Goal: Task Accomplishment & Management: Manage account settings

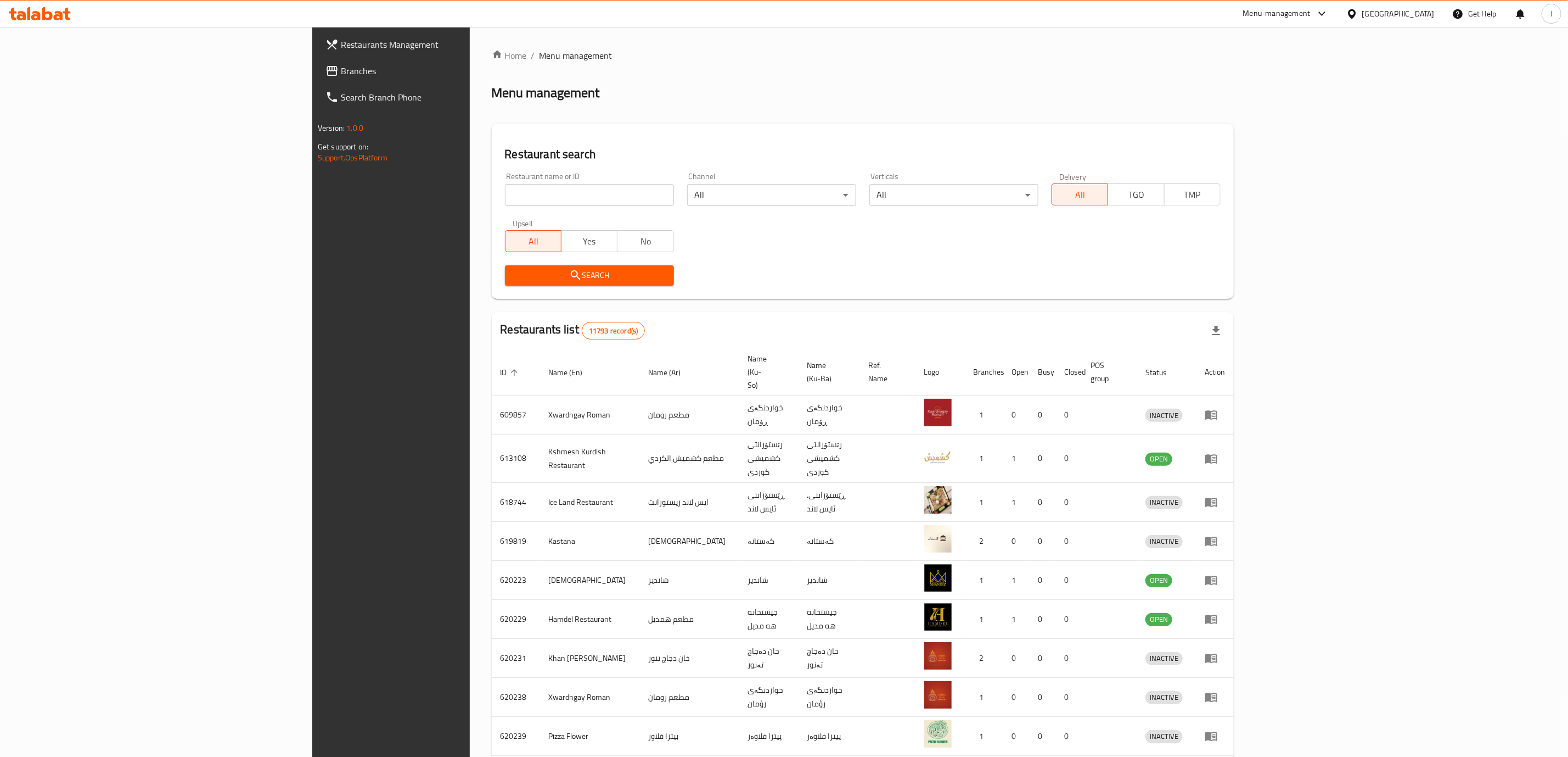
click at [505, 176] on div "Restaurant name or ID Restaurant name or ID" at bounding box center [589, 189] width 169 height 34
click at [505, 195] on input "search" at bounding box center [589, 195] width 169 height 22
click at [505, 184] on input "search" at bounding box center [589, 195] width 169 height 22
paste input "Buna Shita"
type input "Buna Shita"
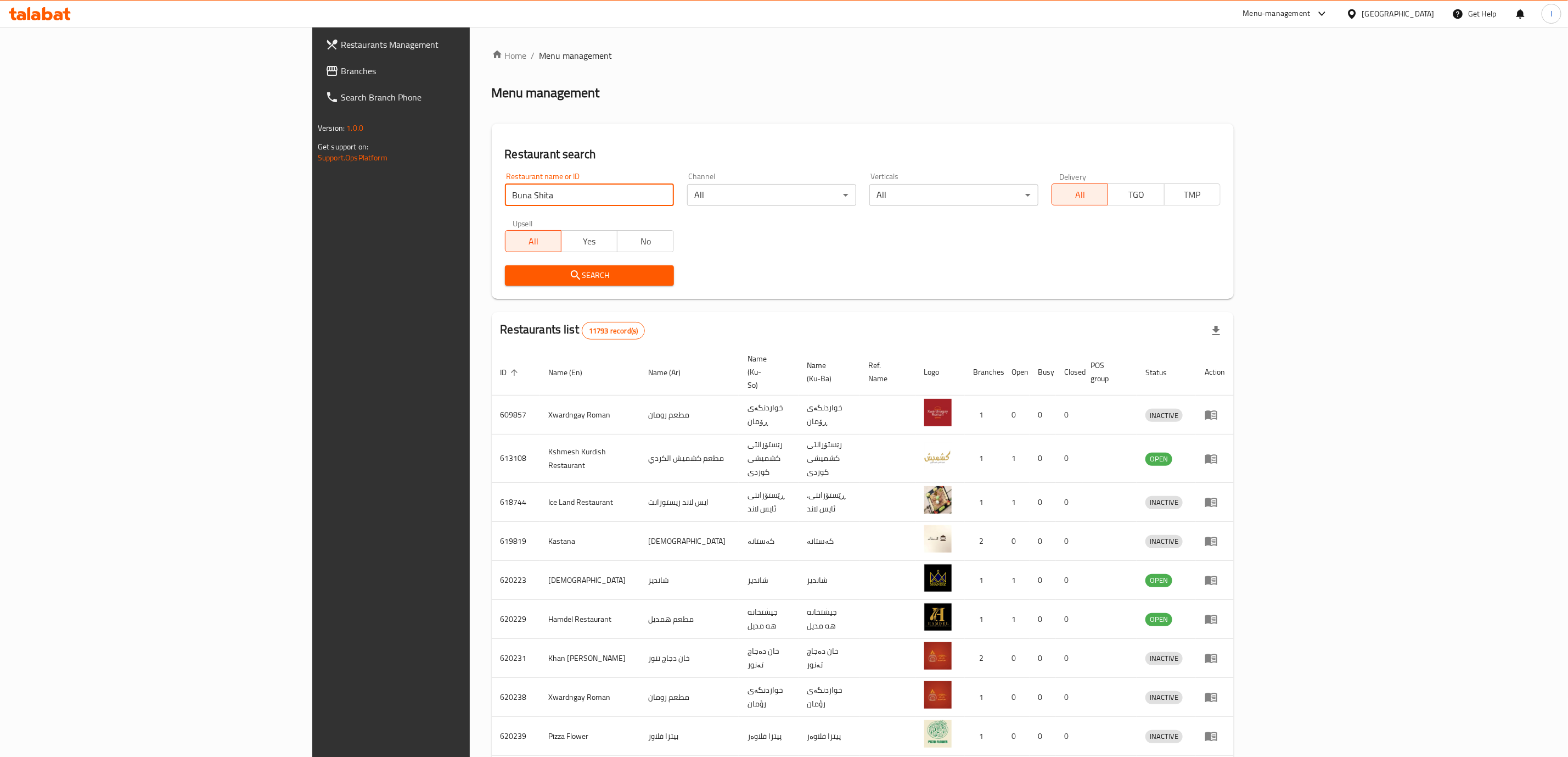
click at [514, 277] on span "Search" at bounding box center [589, 275] width 152 height 14
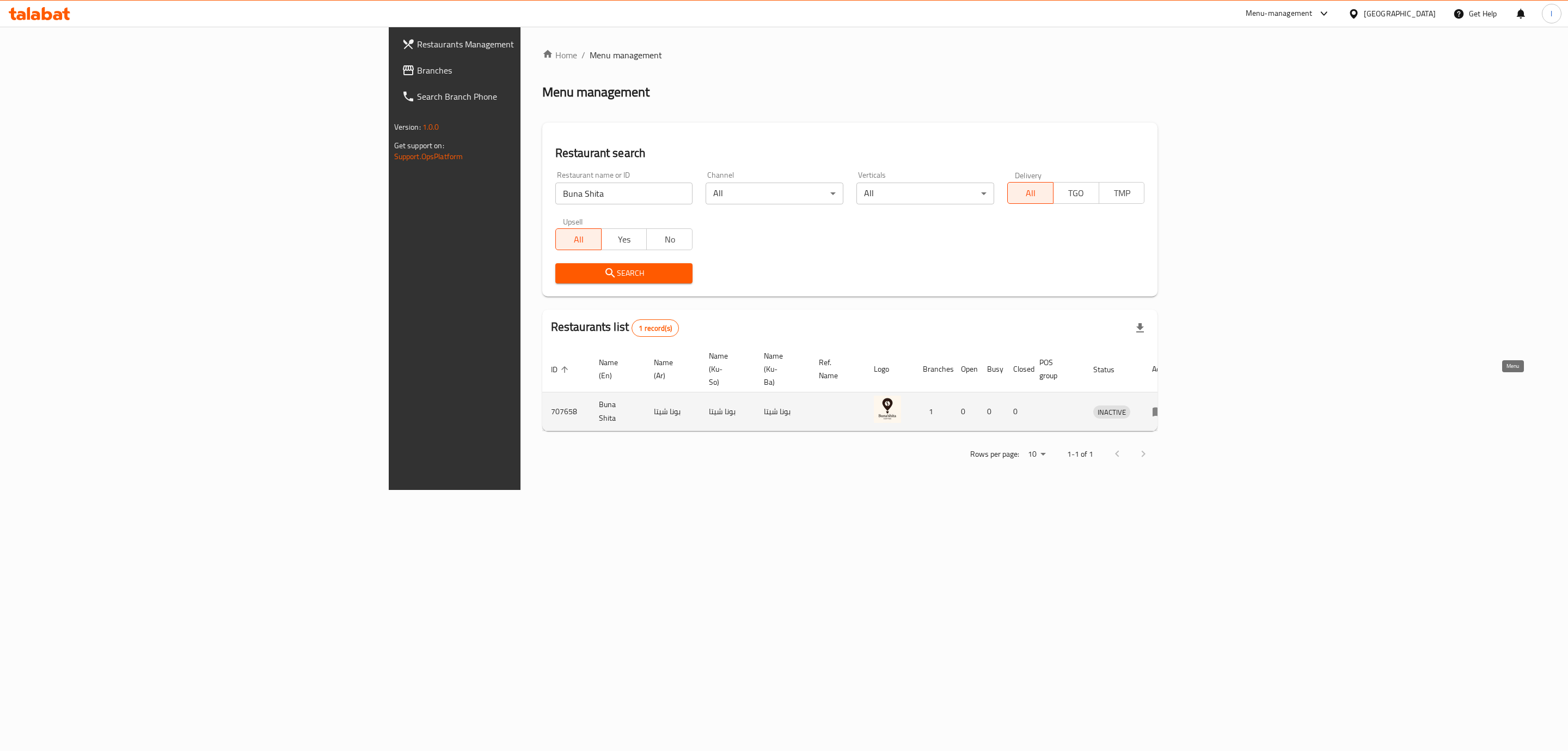
click at [1164, 407] on icon "enhanced table" at bounding box center [1159, 412] width 12 height 9
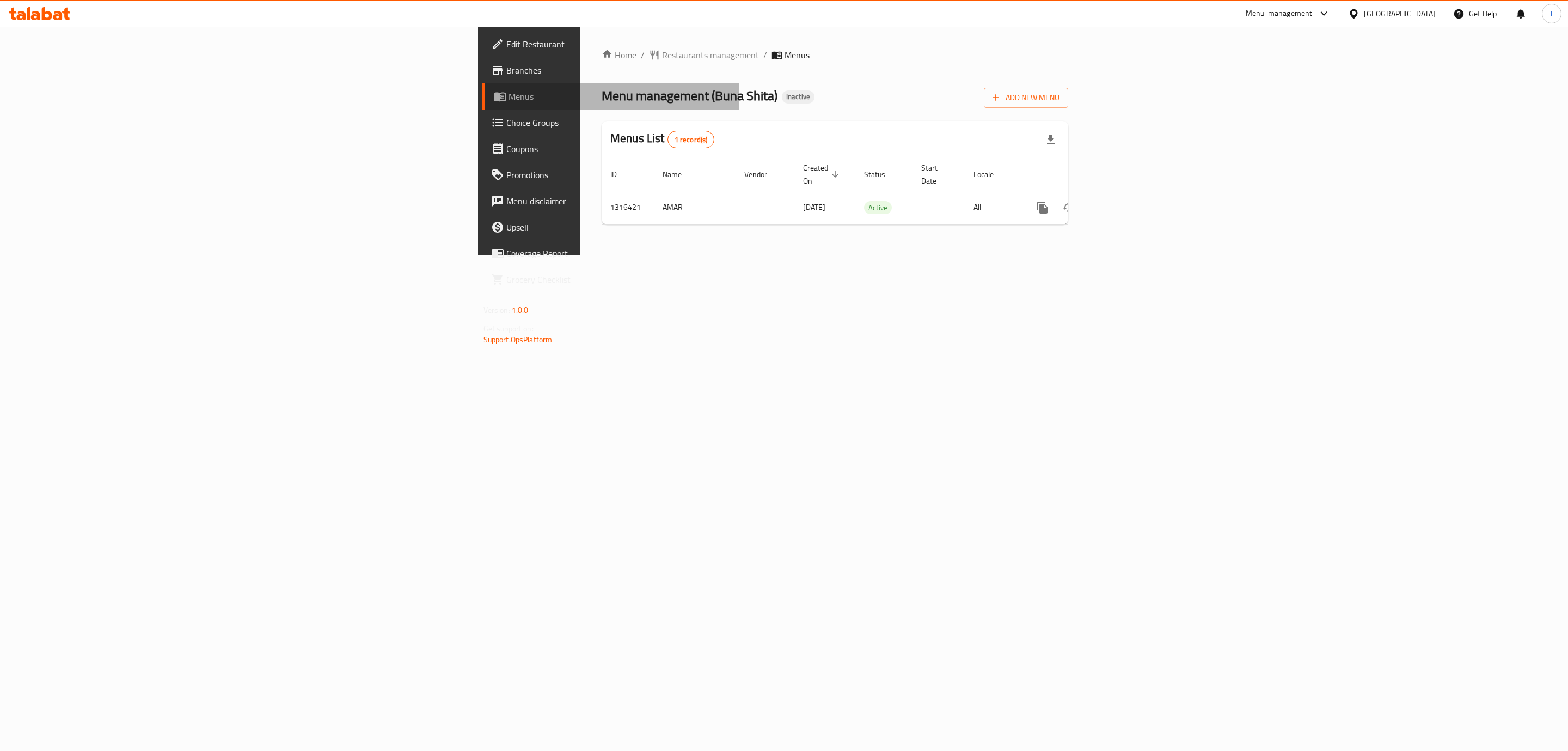
click at [493, 92] on icon at bounding box center [499, 96] width 13 height 13
click at [1127, 201] on icon "enhanced table" at bounding box center [1121, 207] width 13 height 13
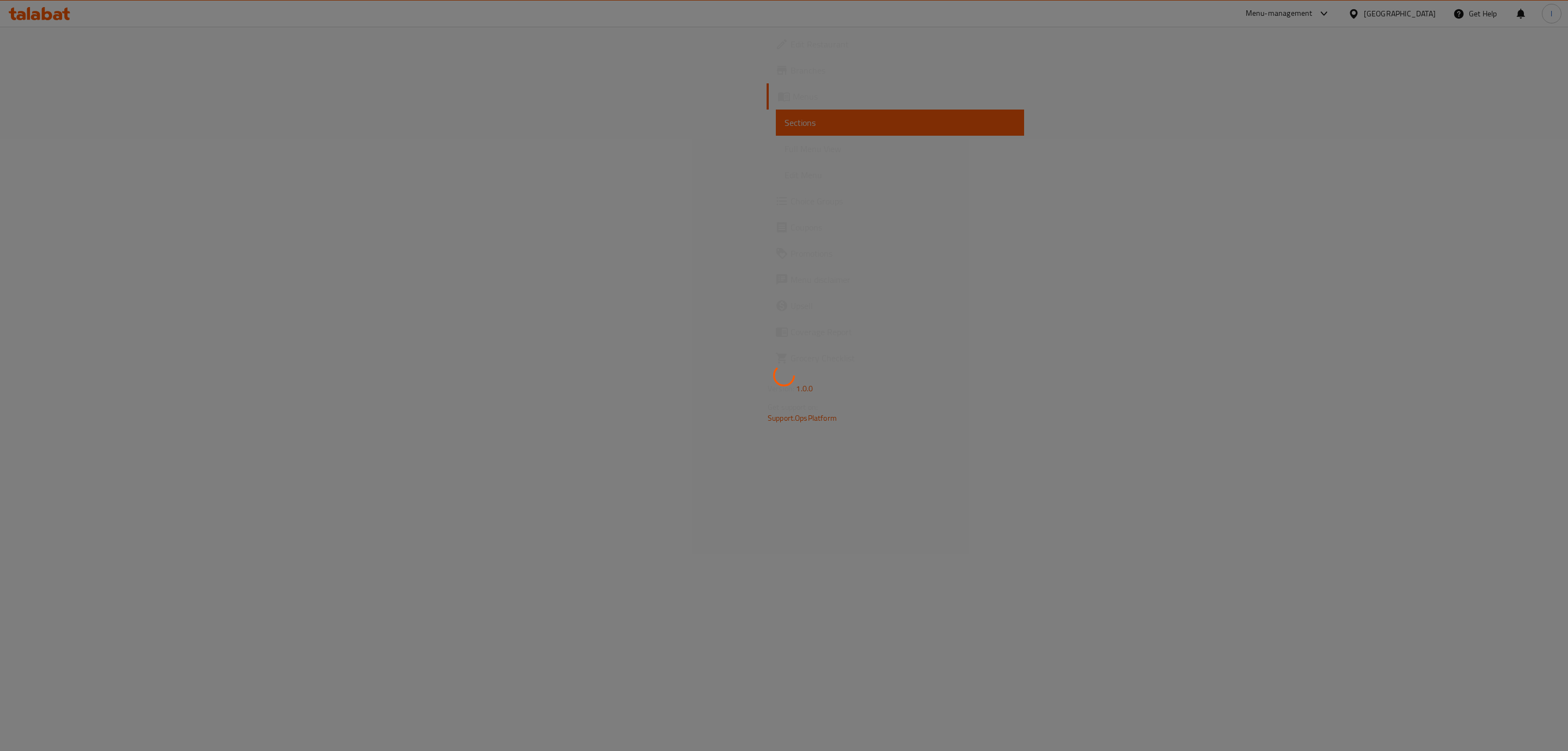
click at [74, 144] on div at bounding box center [784, 375] width 1568 height 751
click at [60, 144] on div at bounding box center [784, 375] width 1568 height 751
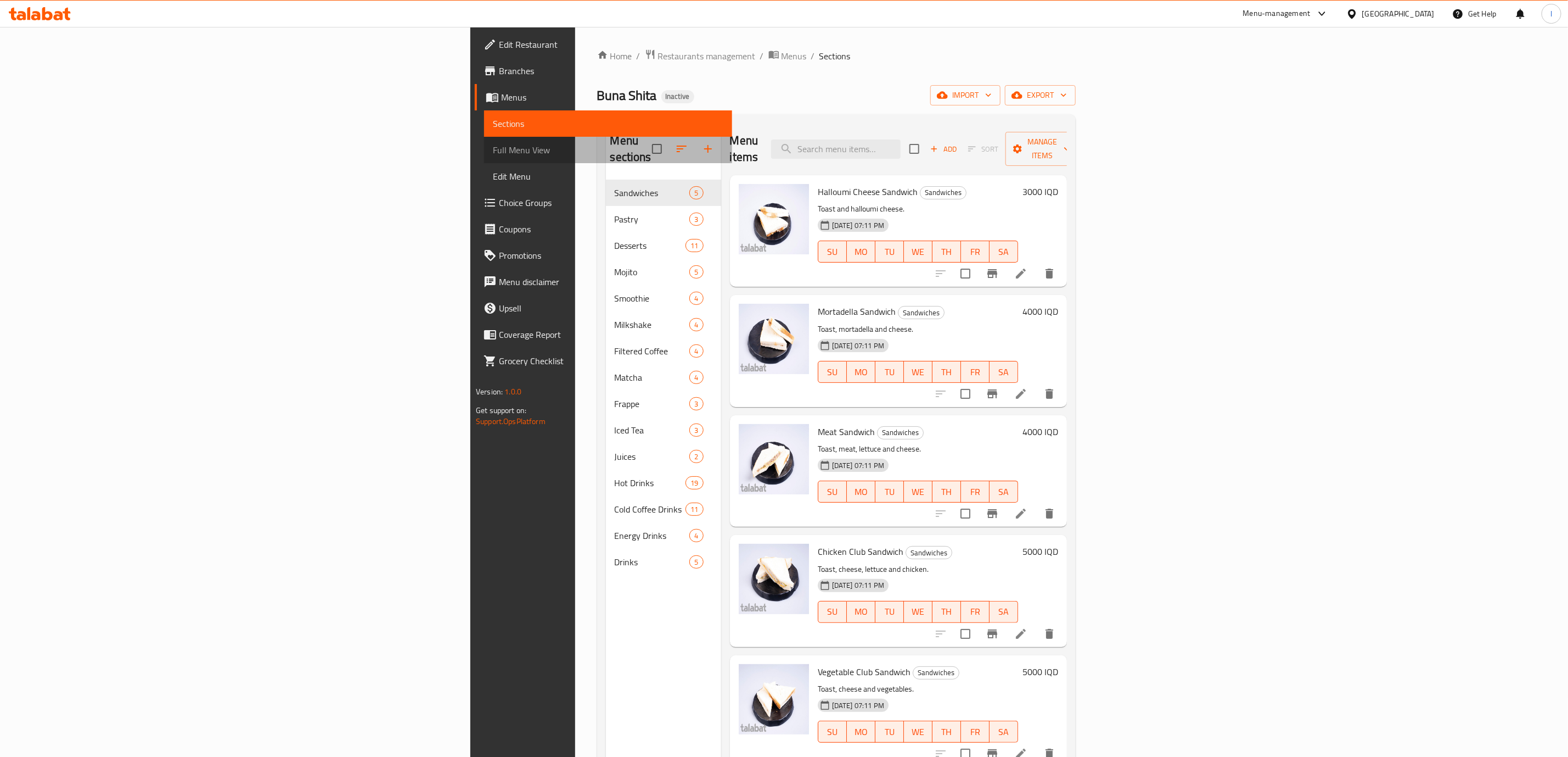
click at [493, 150] on span "Full Menu View" at bounding box center [608, 149] width 231 height 13
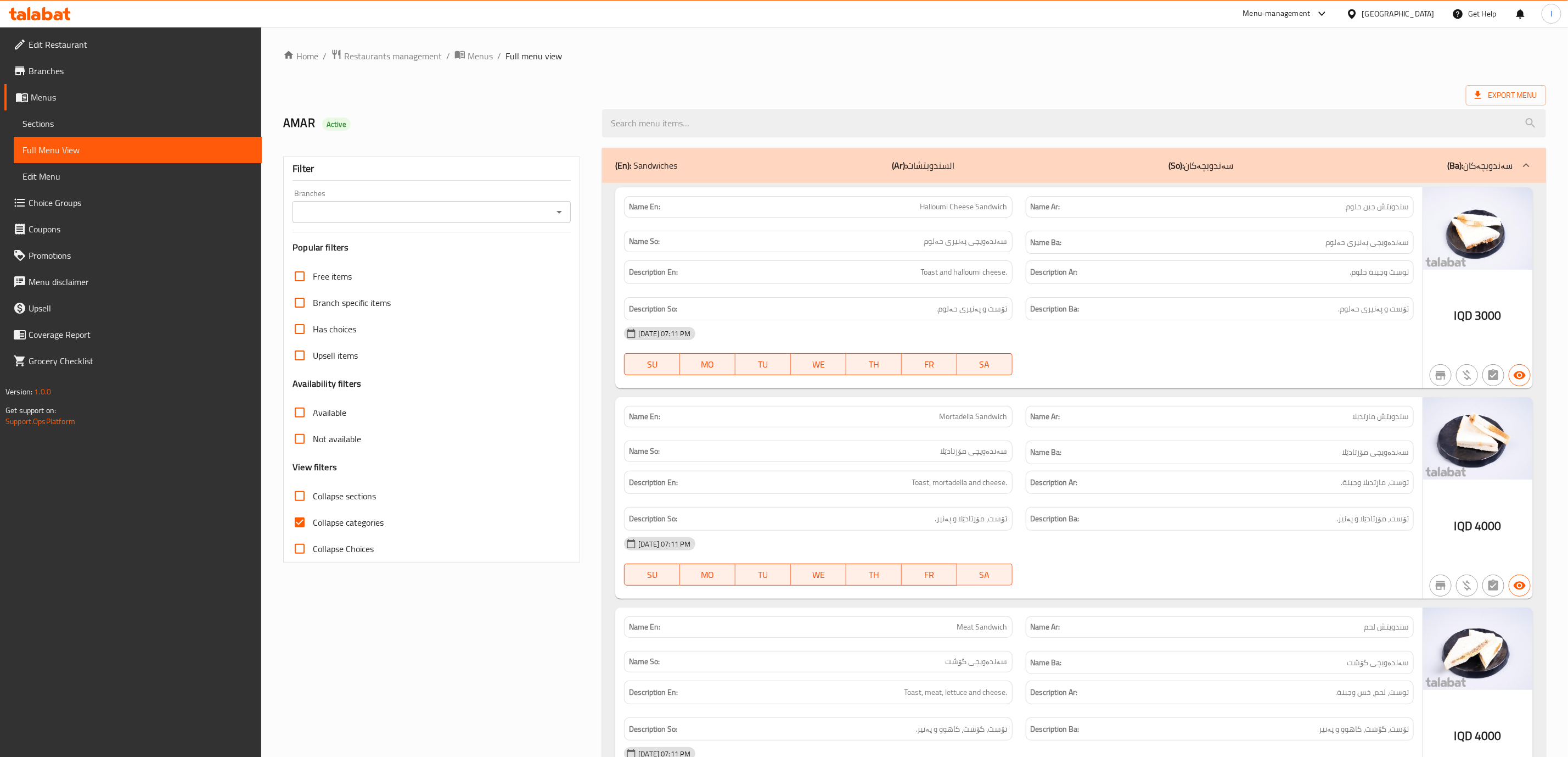
click at [355, 211] on input "Branches" at bounding box center [422, 212] width 253 height 15
click at [314, 263] on span "Buna Shita، [PERSON_NAME]" at bounding box center [358, 259] width 112 height 13
type input "Buna Shita، [PERSON_NAME]"
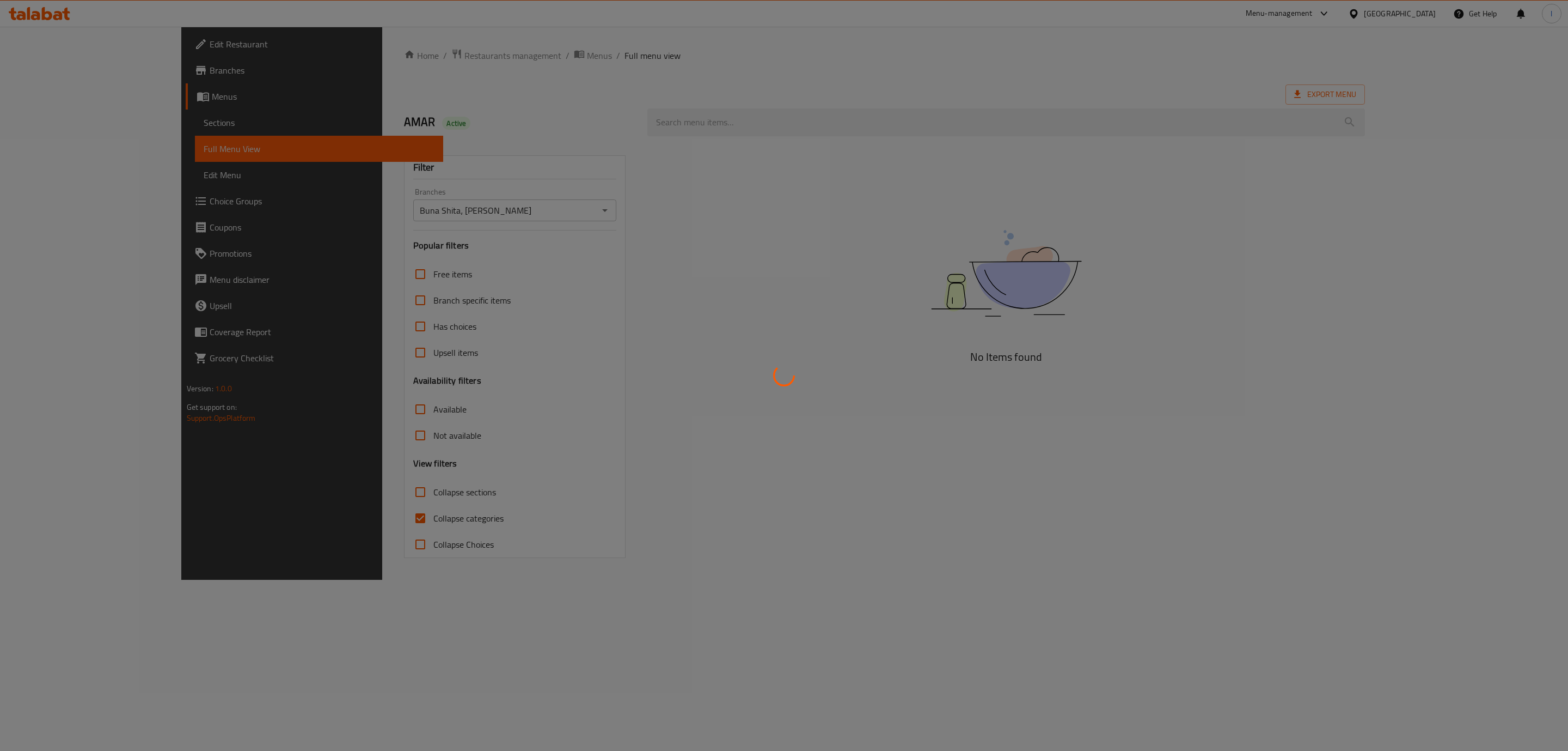
click at [349, 545] on div at bounding box center [784, 375] width 1568 height 751
click at [343, 520] on div at bounding box center [784, 375] width 1568 height 751
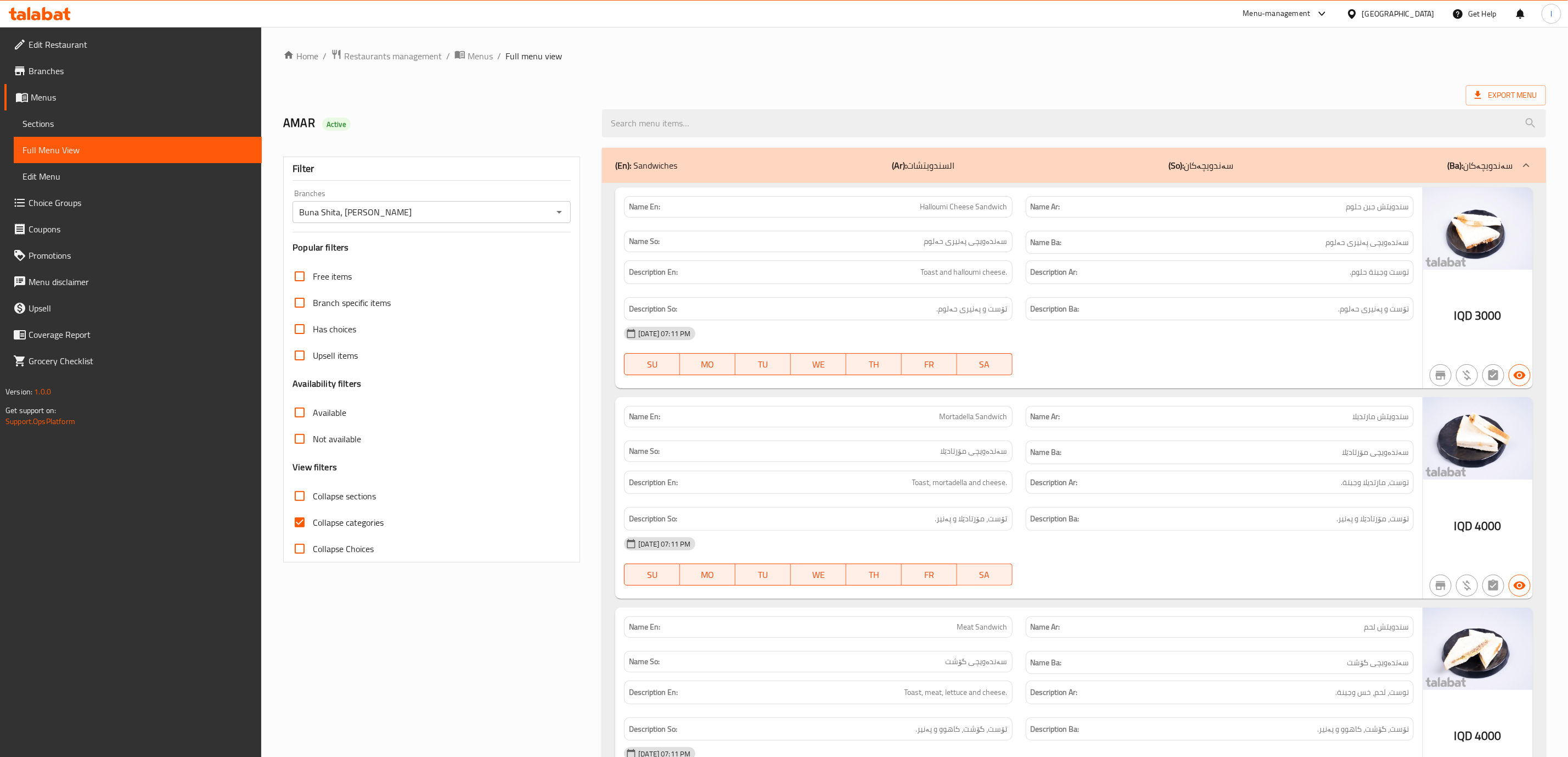
click at [334, 519] on span "Collapse categories" at bounding box center [348, 522] width 71 height 13
click at [313, 519] on input "Collapse categories" at bounding box center [299, 522] width 26 height 26
checkbox input "false"
click at [325, 493] on span "Collapse sections" at bounding box center [344, 495] width 63 height 13
click at [313, 493] on input "Collapse sections" at bounding box center [299, 495] width 26 height 26
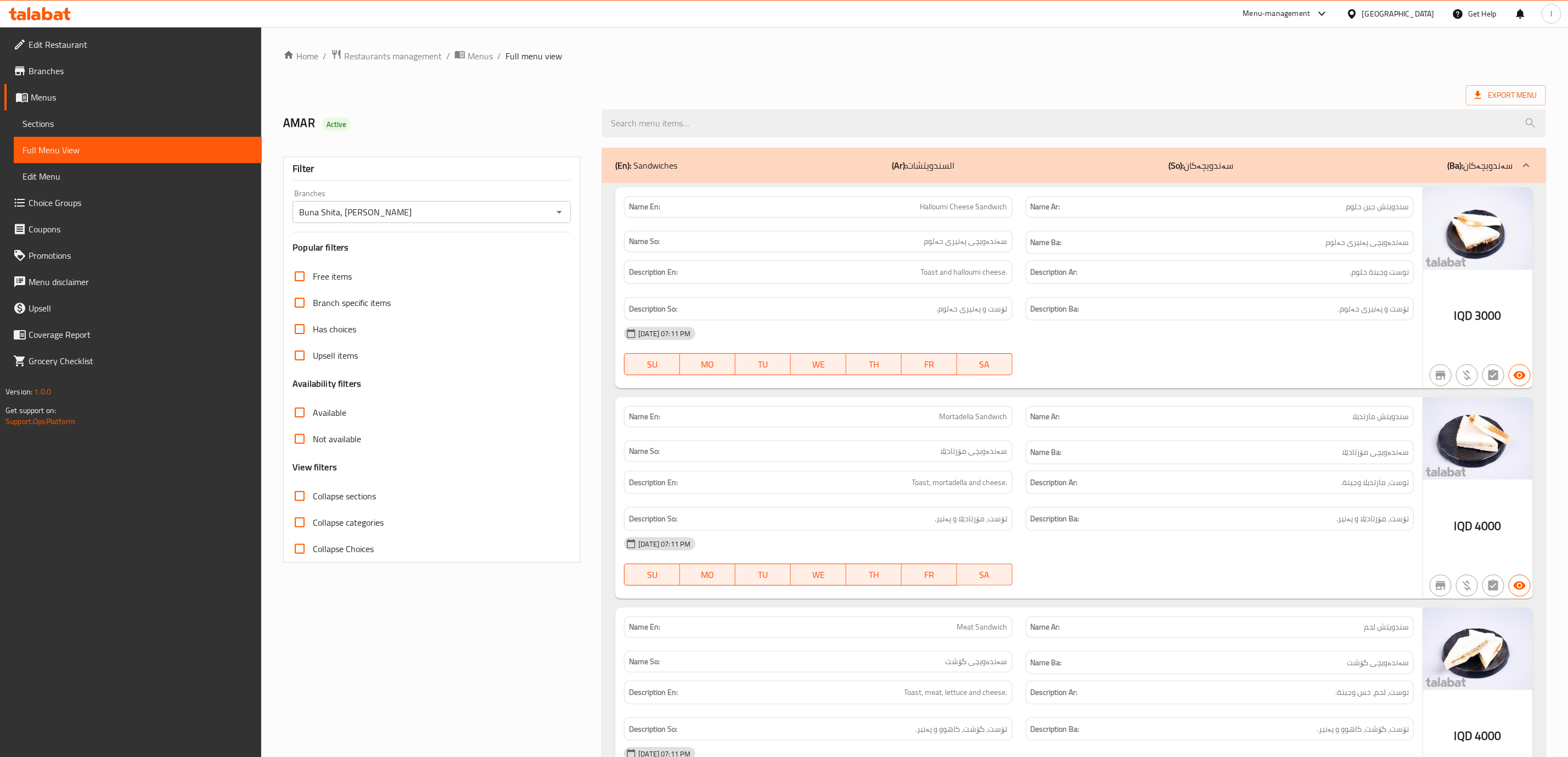
checkbox input "true"
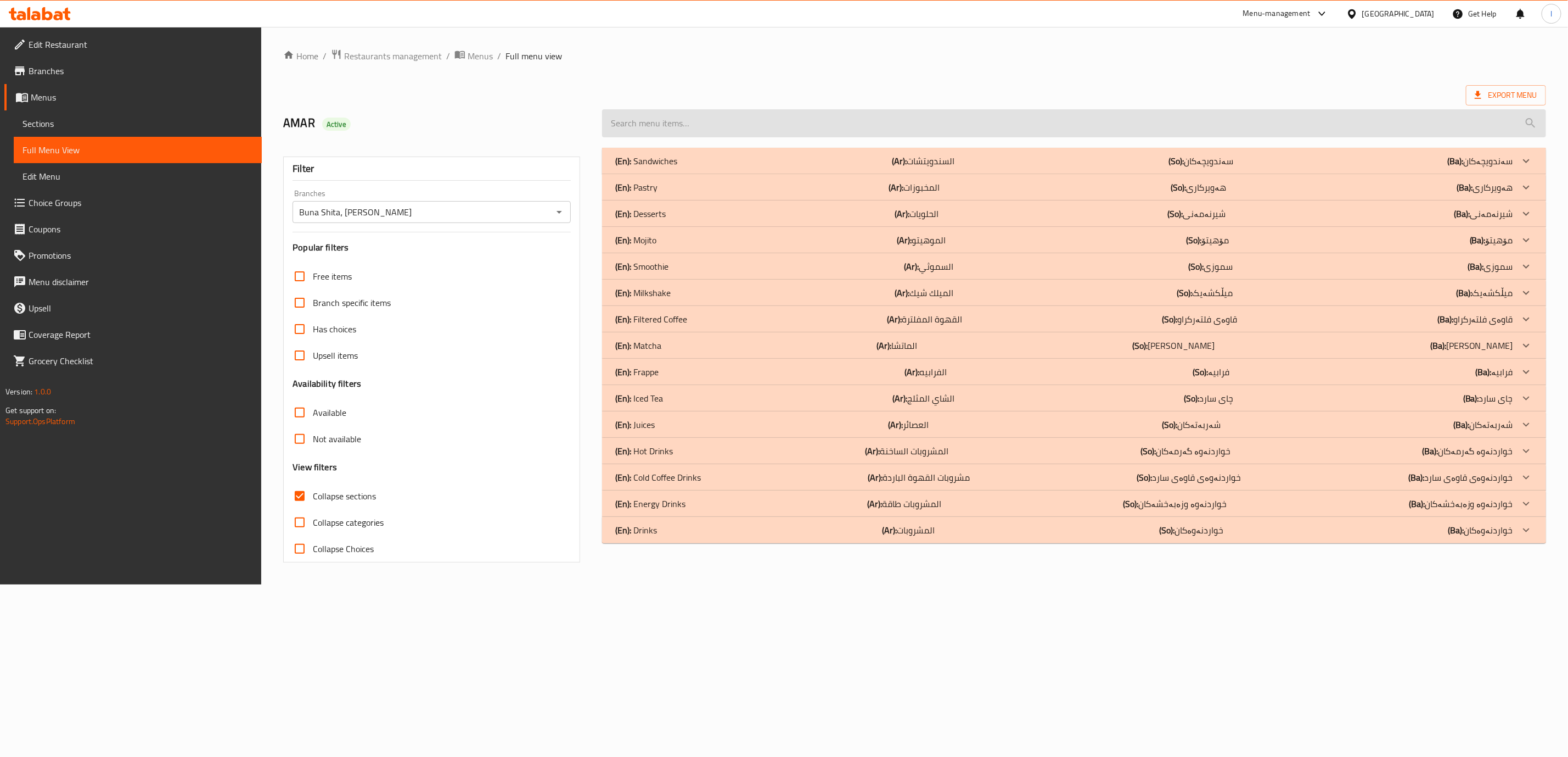
click at [830, 132] on input "search" at bounding box center [1074, 123] width 944 height 28
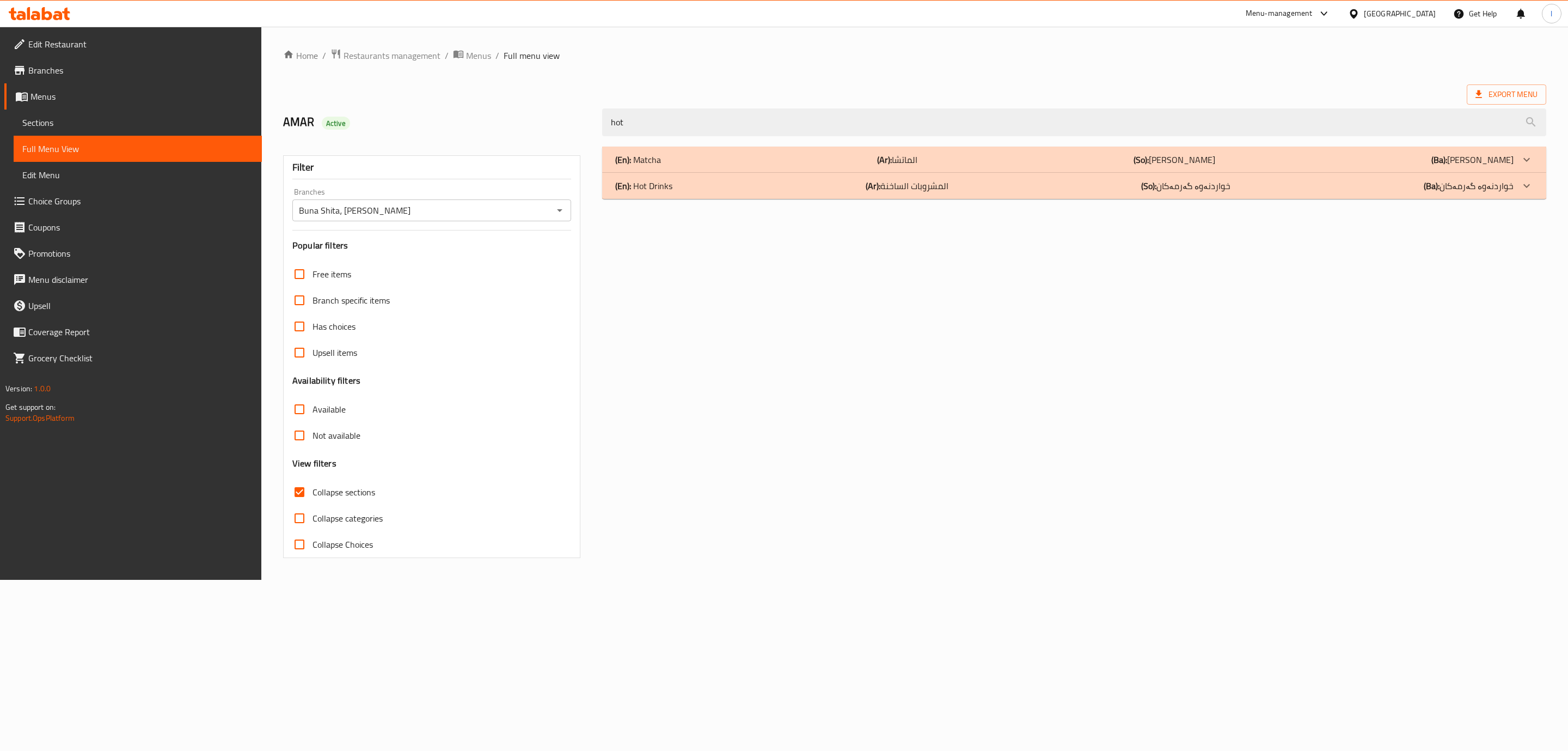
click at [830, 168] on div "(En): Matcha (Ar): الماتشا (So): [PERSON_NAME] (Ba): [PERSON_NAME]" at bounding box center [1074, 160] width 944 height 26
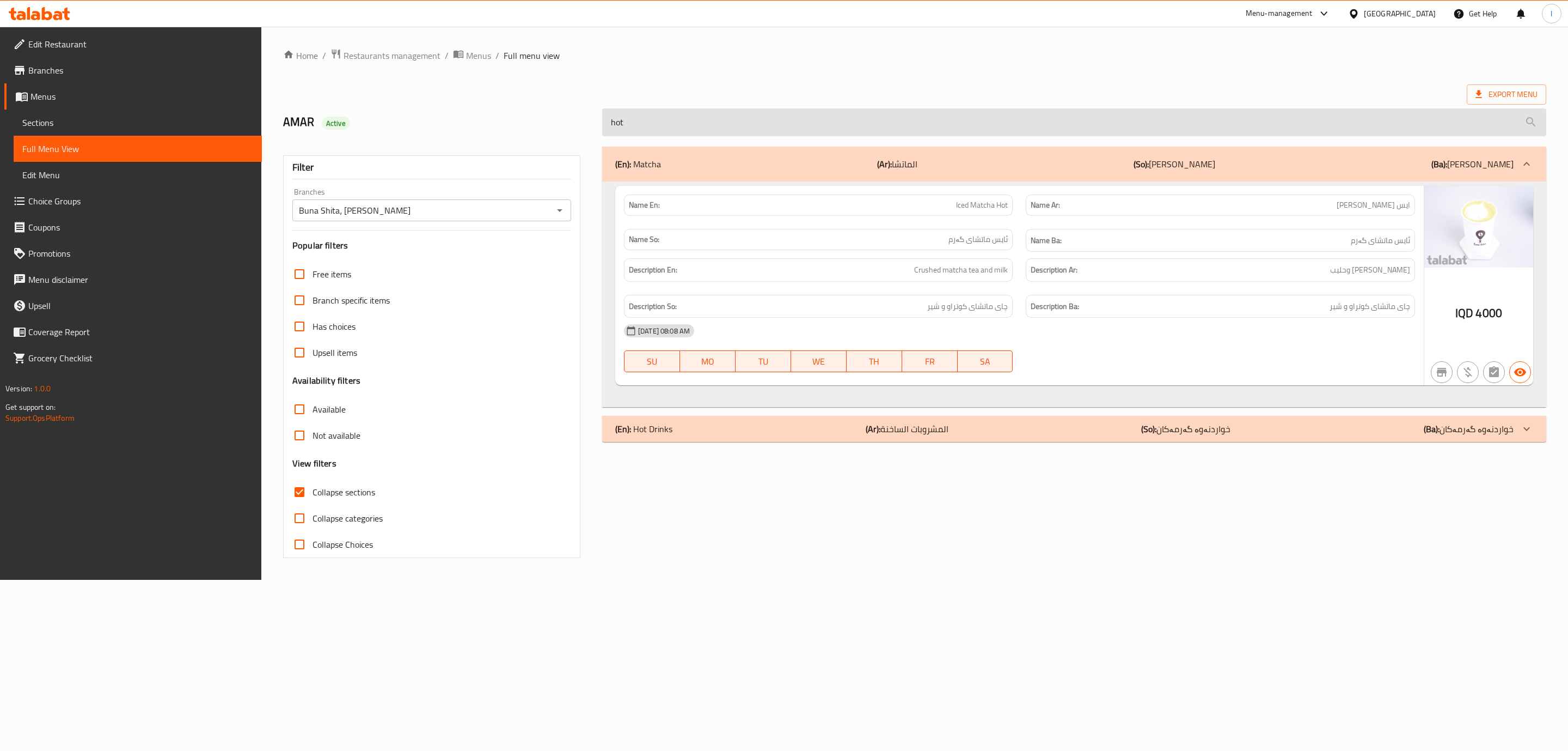
click at [1043, 126] on input "hot" at bounding box center [1074, 122] width 944 height 28
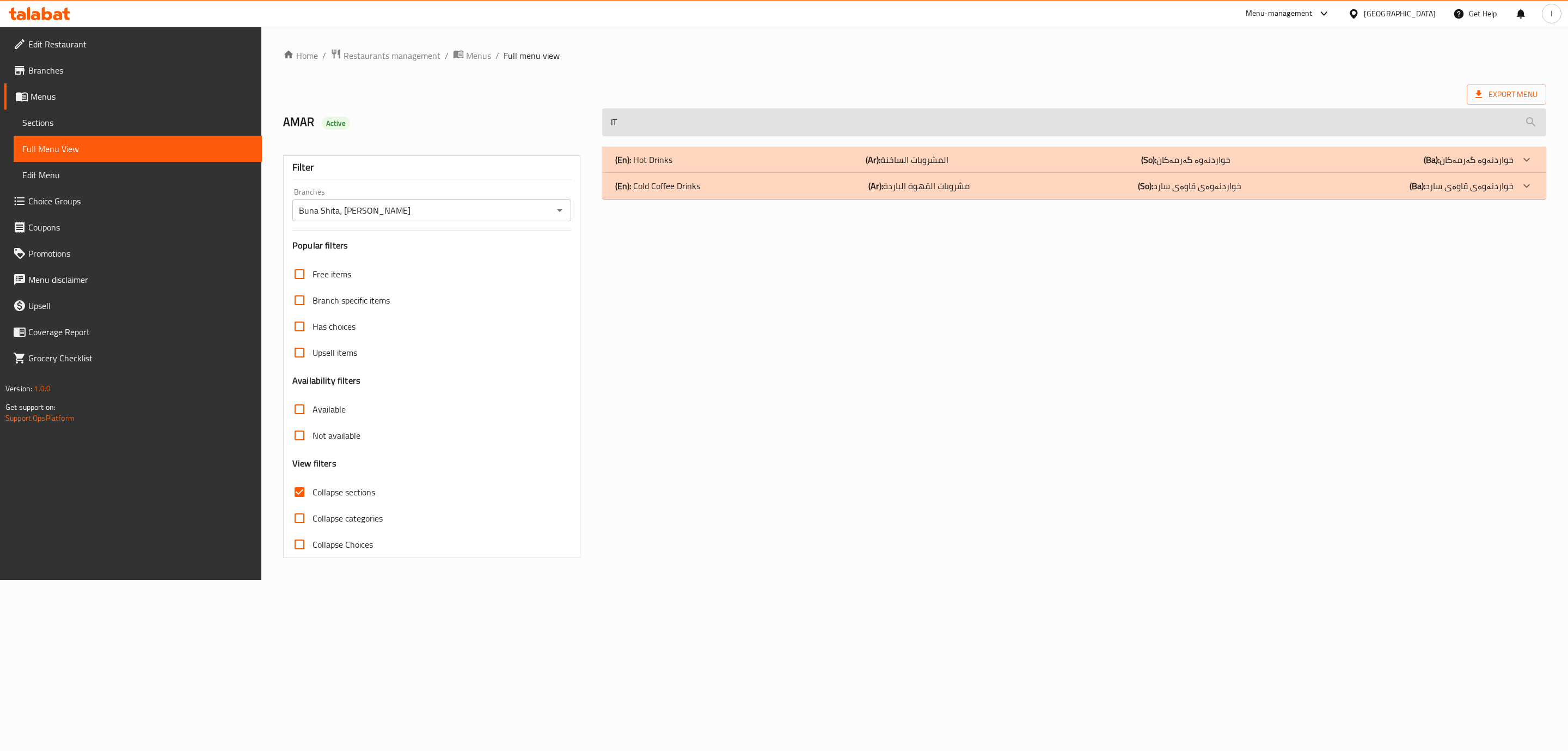
type input "l"
type input "latte"
click at [1042, 163] on div "(En): Hot Drinks (Ar): المشروبات الساخنة (So): خواردنەوە گەرمەکان (Ba): خواردنە…" at bounding box center [1065, 159] width 898 height 13
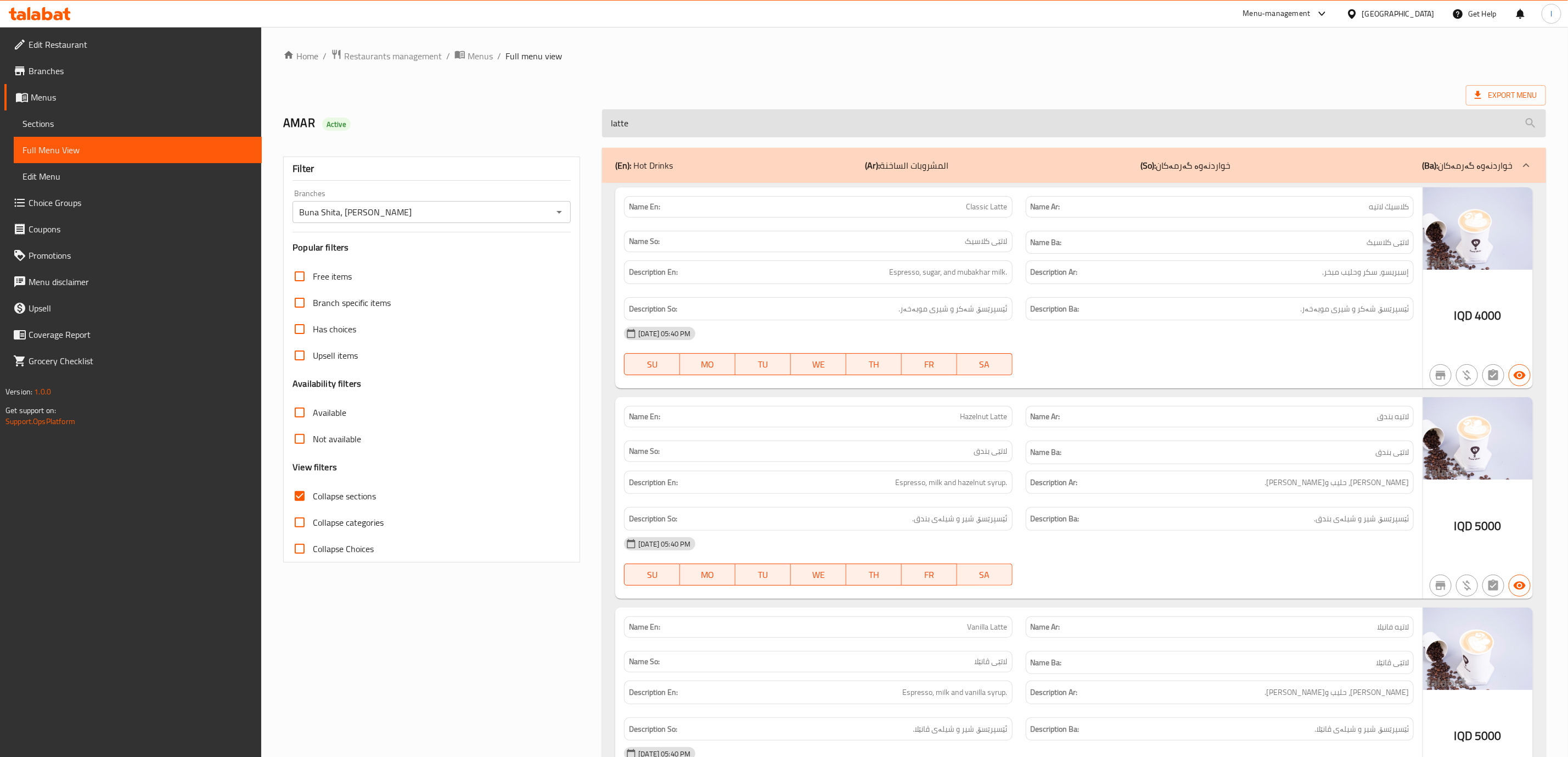
click at [677, 115] on input "latte" at bounding box center [1074, 123] width 944 height 28
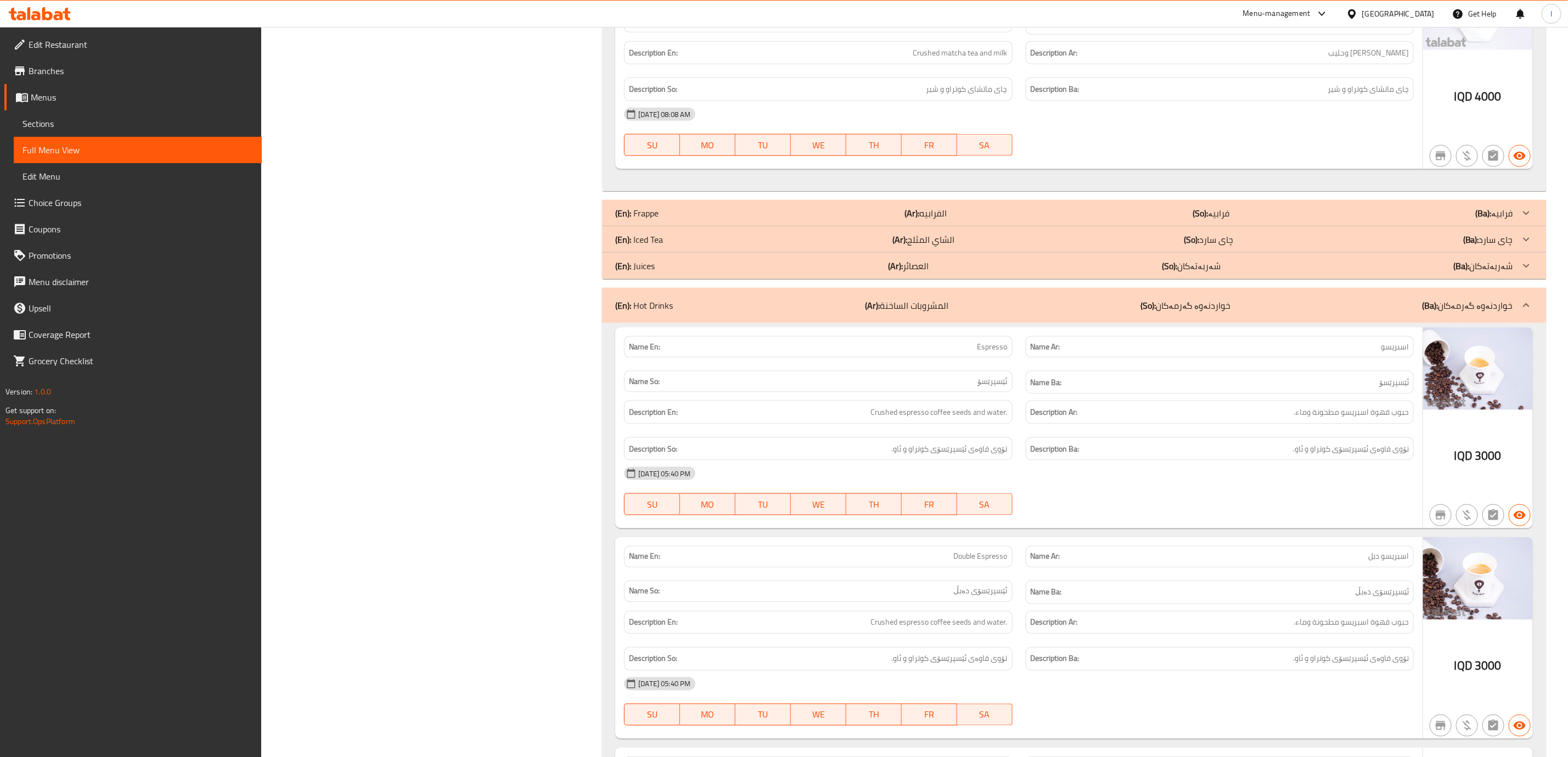
scroll to position [1049, 0]
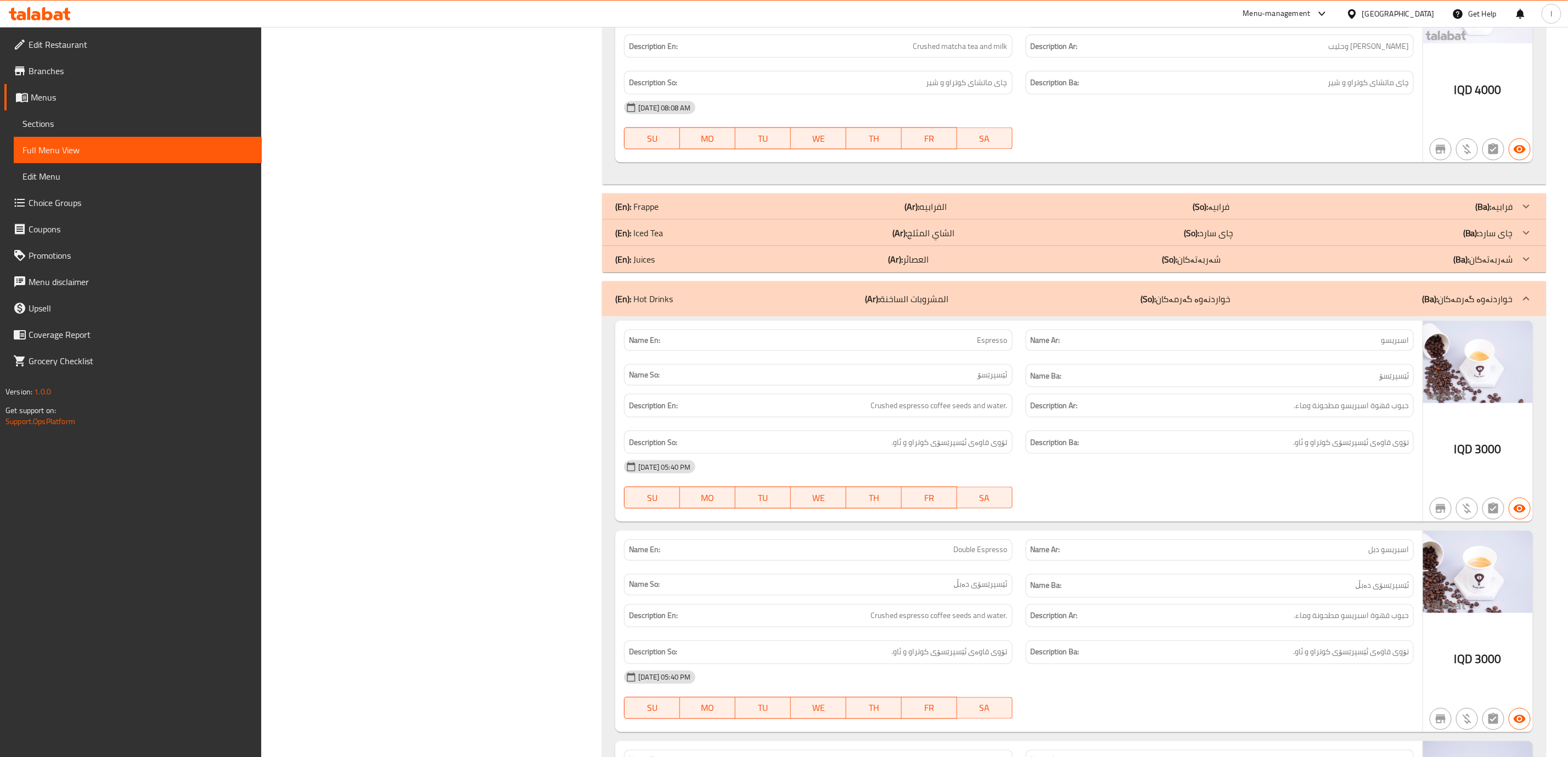
click at [1285, 289] on div "(En): Hot Drinks (Ar): المشروبات الساخنة (So): خواردنەوە گەرمەکان (Ba): خواردنە…" at bounding box center [1074, 298] width 944 height 35
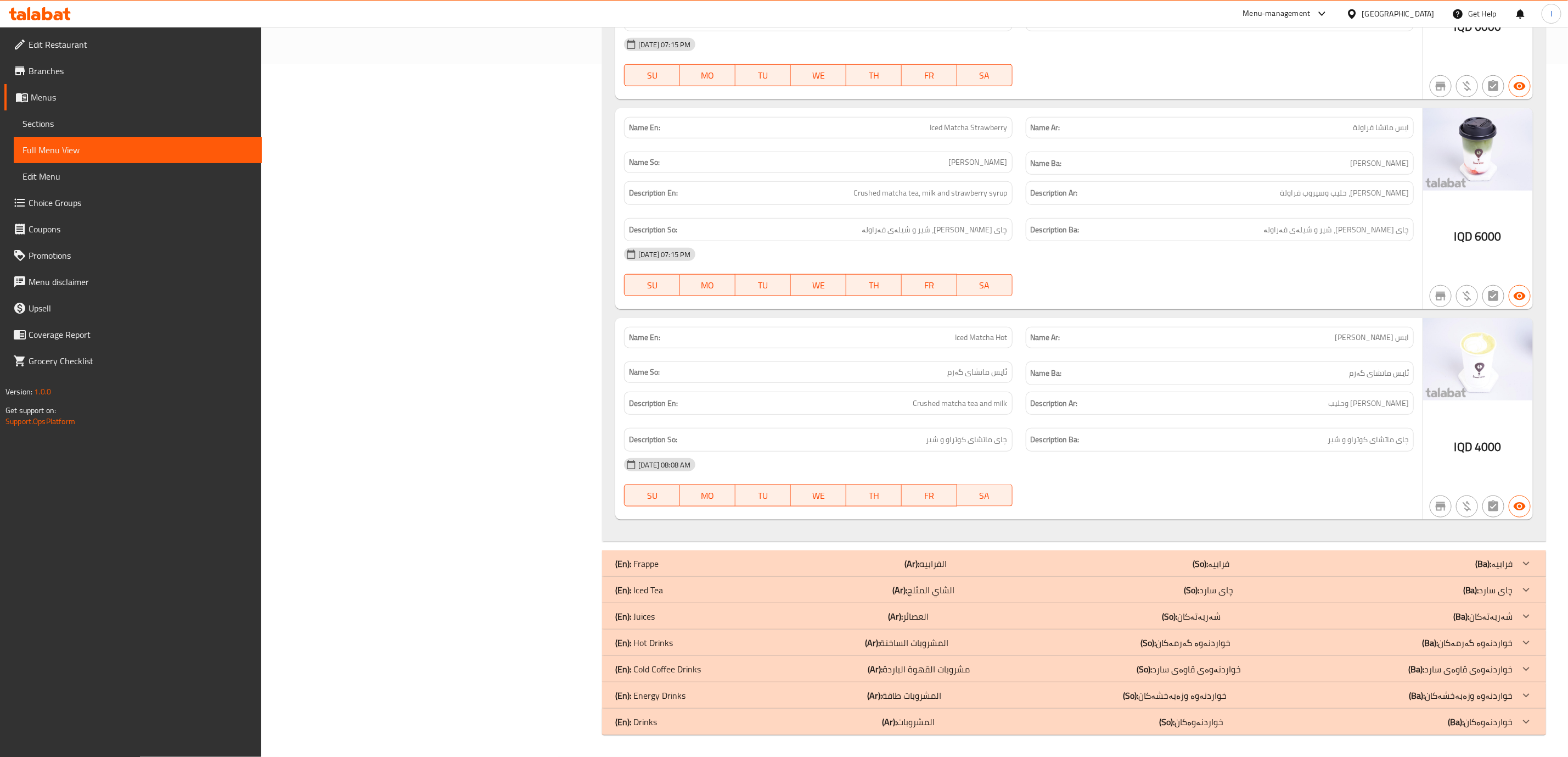
scroll to position [701, 0]
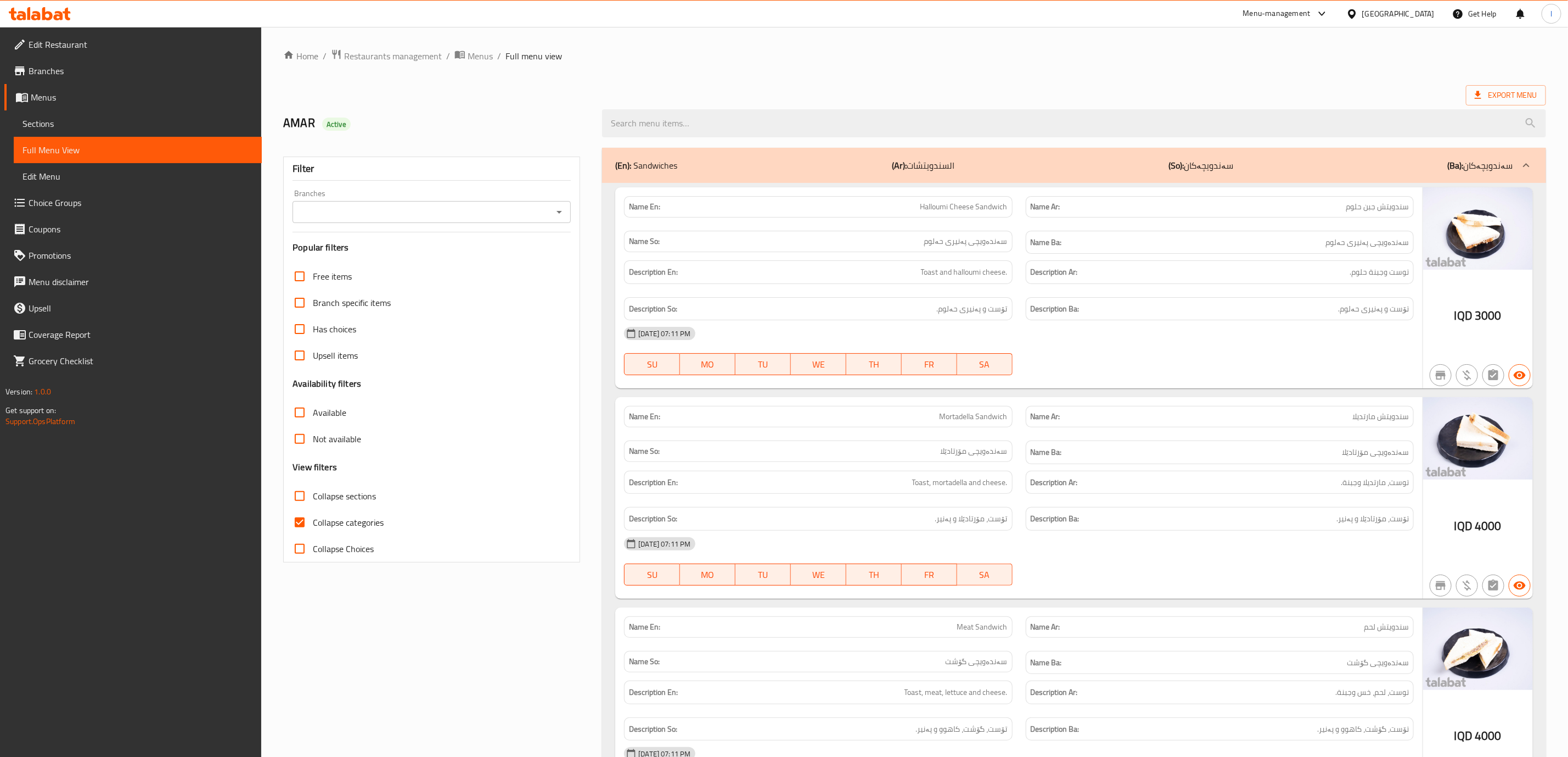
click at [169, 117] on span "Sections" at bounding box center [138, 123] width 231 height 13
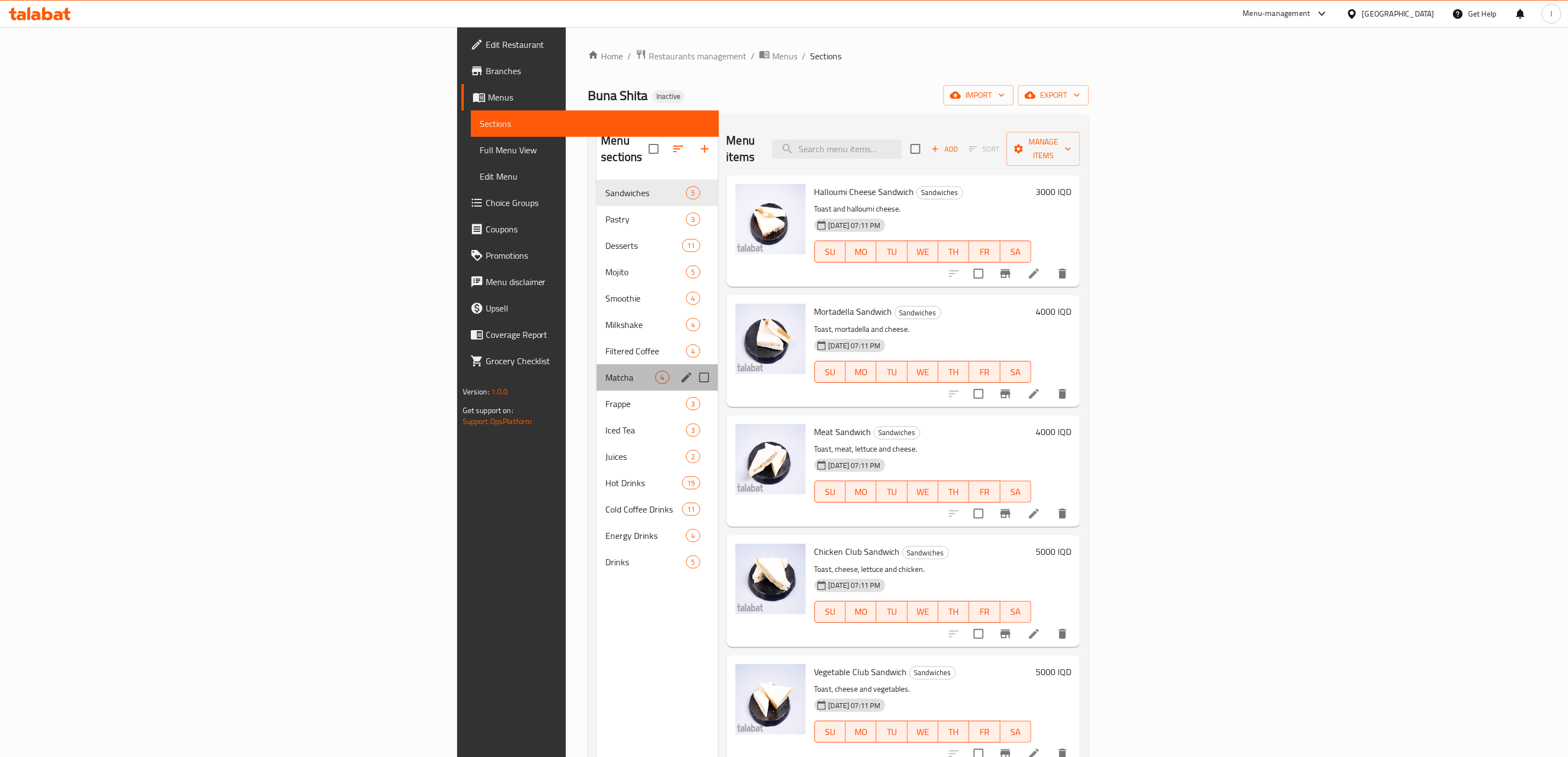
click at [597, 368] on div "Matcha 4" at bounding box center [657, 377] width 121 height 26
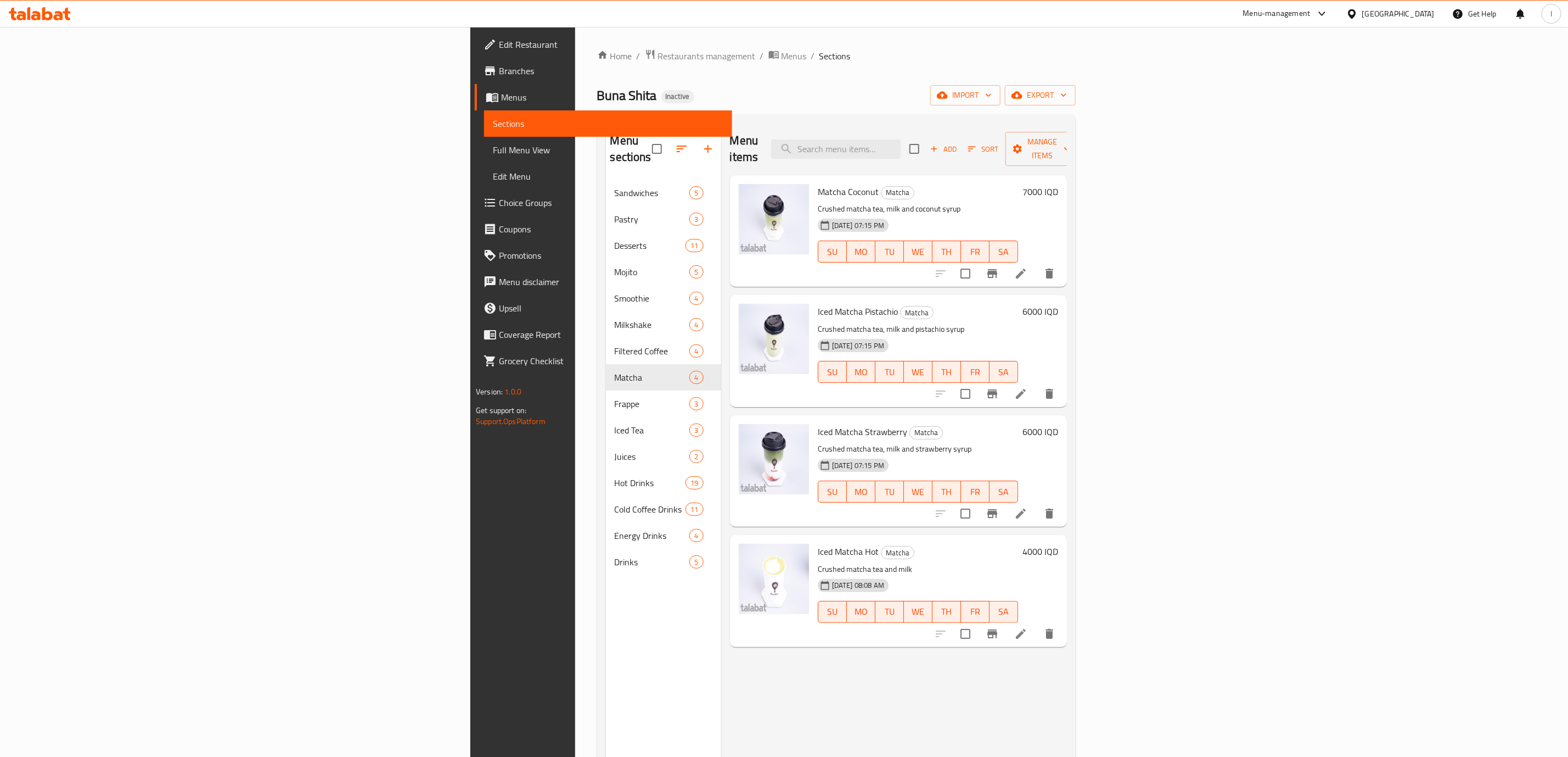
click at [1037, 624] on li at bounding box center [1021, 634] width 31 height 20
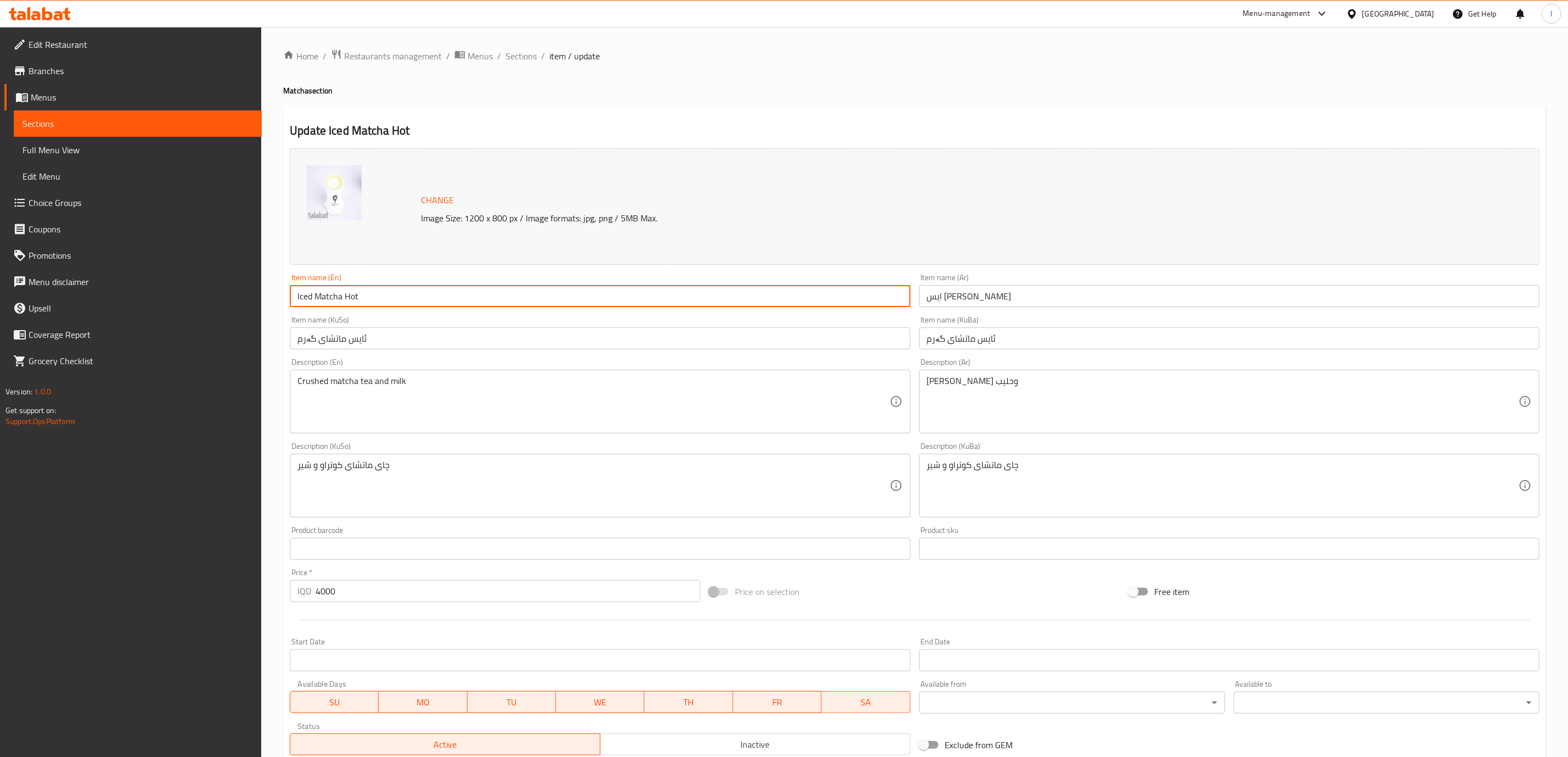
click at [325, 295] on input "Iced Matcha Hot" at bounding box center [600, 296] width 620 height 22
click at [304, 305] on input "Iced Matcha Hot" at bounding box center [600, 296] width 620 height 22
click at [305, 298] on input "Iced Matcha Hot" at bounding box center [600, 296] width 620 height 22
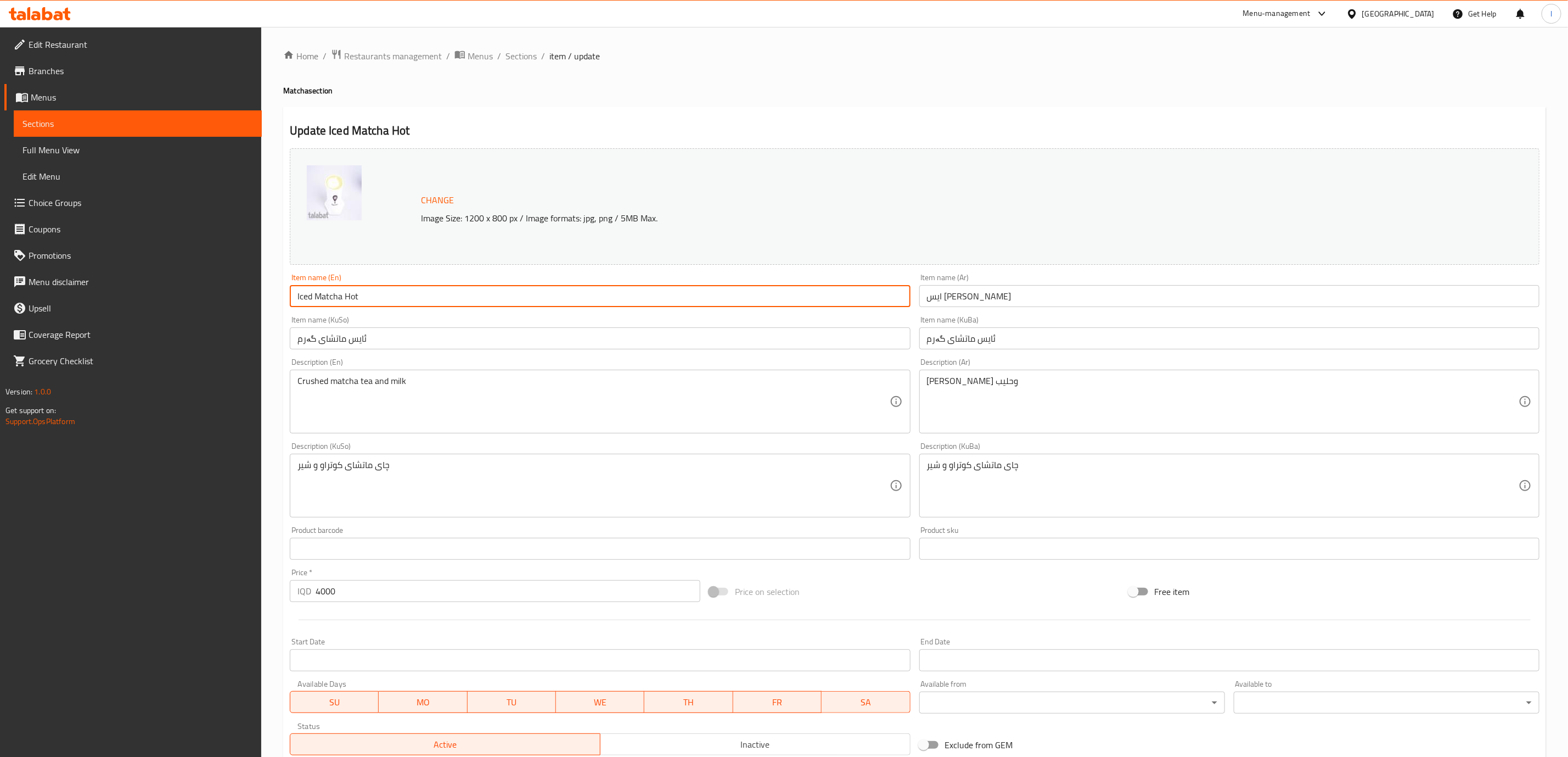
click at [305, 298] on input "Iced Matcha Hot" at bounding box center [600, 296] width 620 height 22
paste input "Matcha Latte"
click at [297, 300] on input "Matcha Latte" at bounding box center [600, 296] width 620 height 22
type input "Hot Matcha Latte"
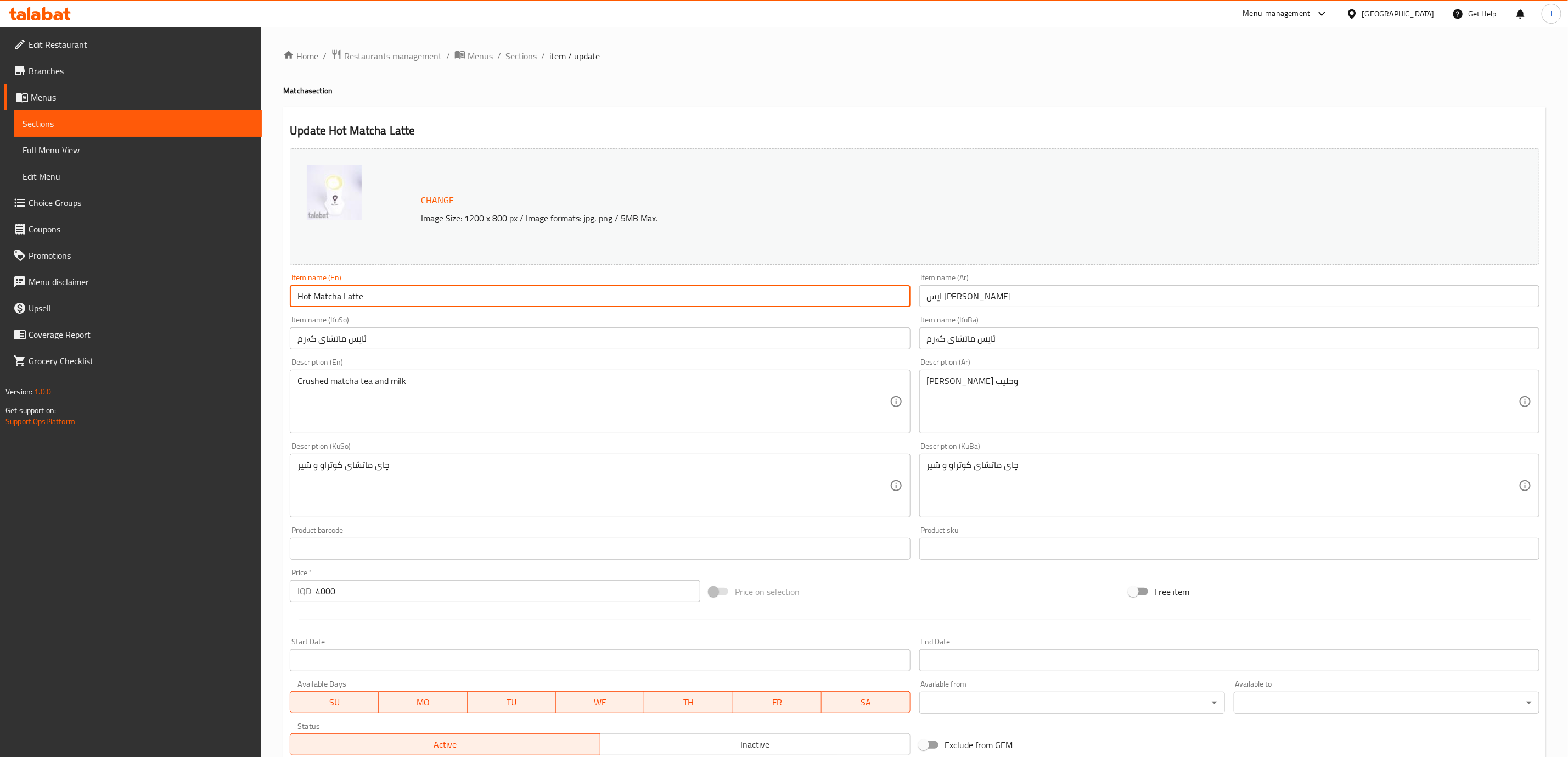
click at [970, 295] on input "ايس ماتشا ساخن" at bounding box center [1229, 296] width 620 height 22
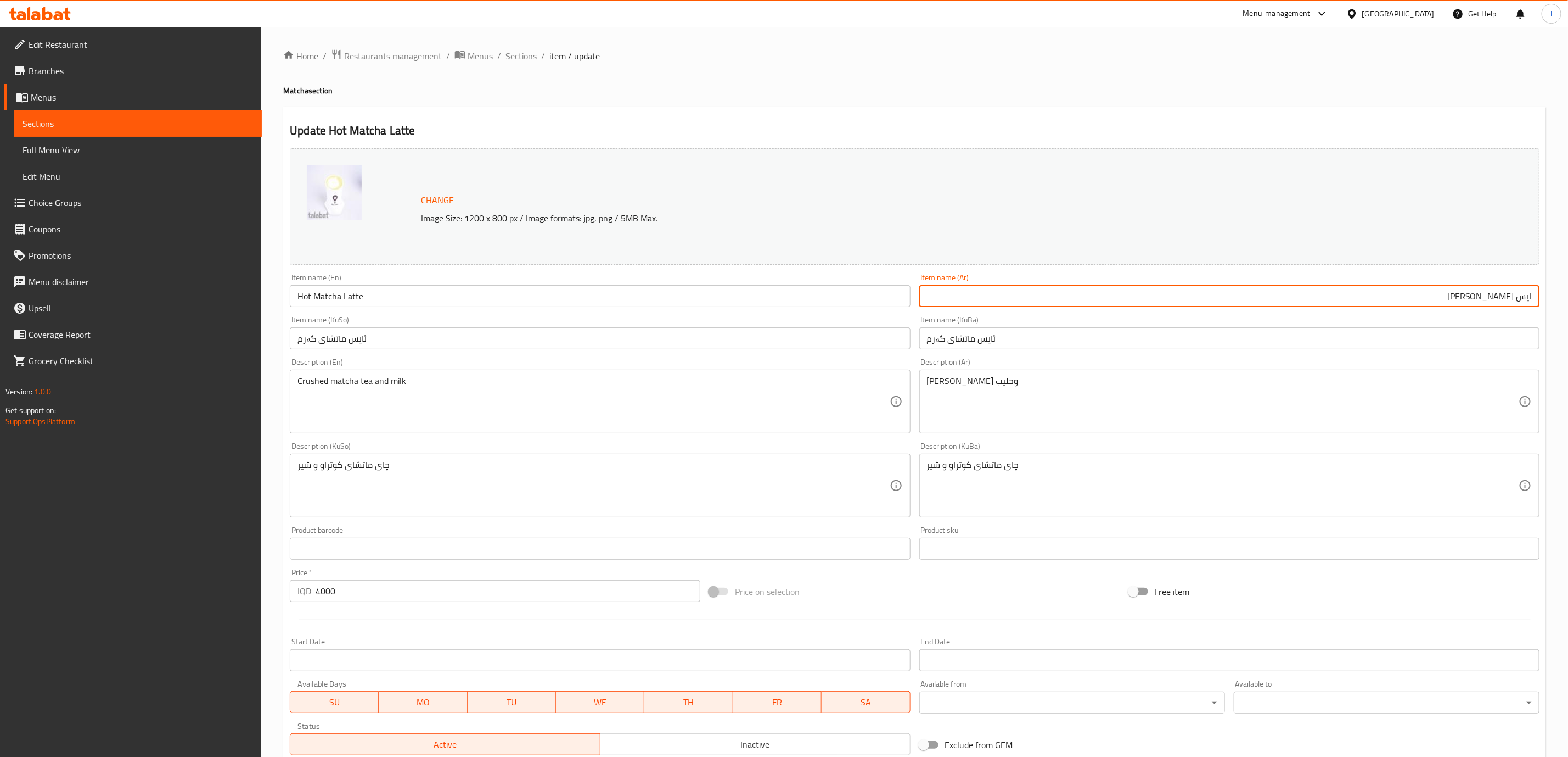
click at [1462, 292] on input "ايس ماتشا ساخن" at bounding box center [1229, 296] width 620 height 22
paste input "لاتيه ماتشا"
click at [1496, 289] on input "لاتيه ماتشا" at bounding box center [1229, 296] width 620 height 22
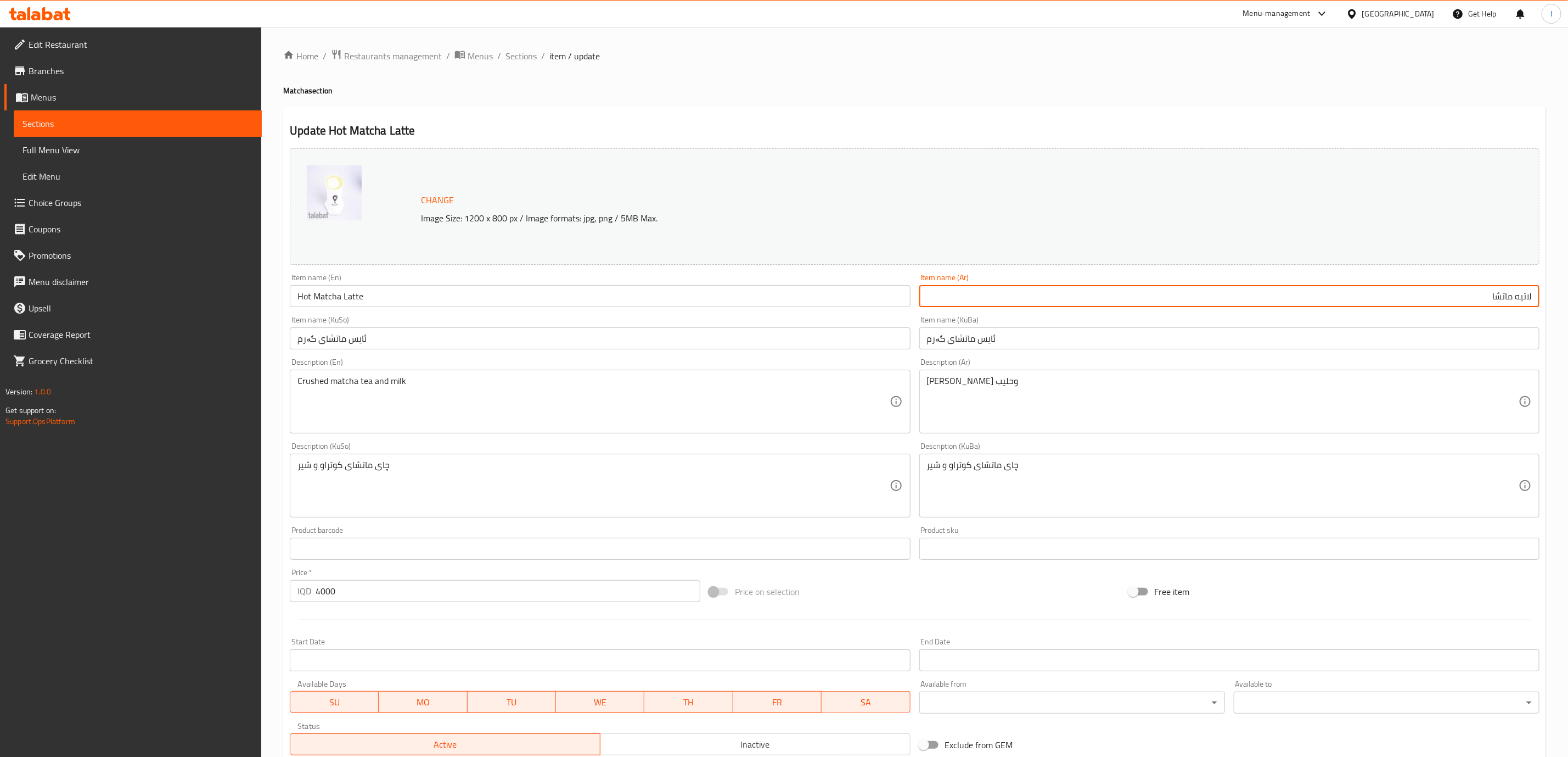
click at [1496, 289] on input "لاتيه ماتشا" at bounding box center [1229, 296] width 620 height 22
paste input "اتشا لاتيه ساخن"
type input "[PERSON_NAME]ه ساخن"
click at [1397, 335] on input "ئایس ماتشای گەرم" at bounding box center [1229, 338] width 620 height 22
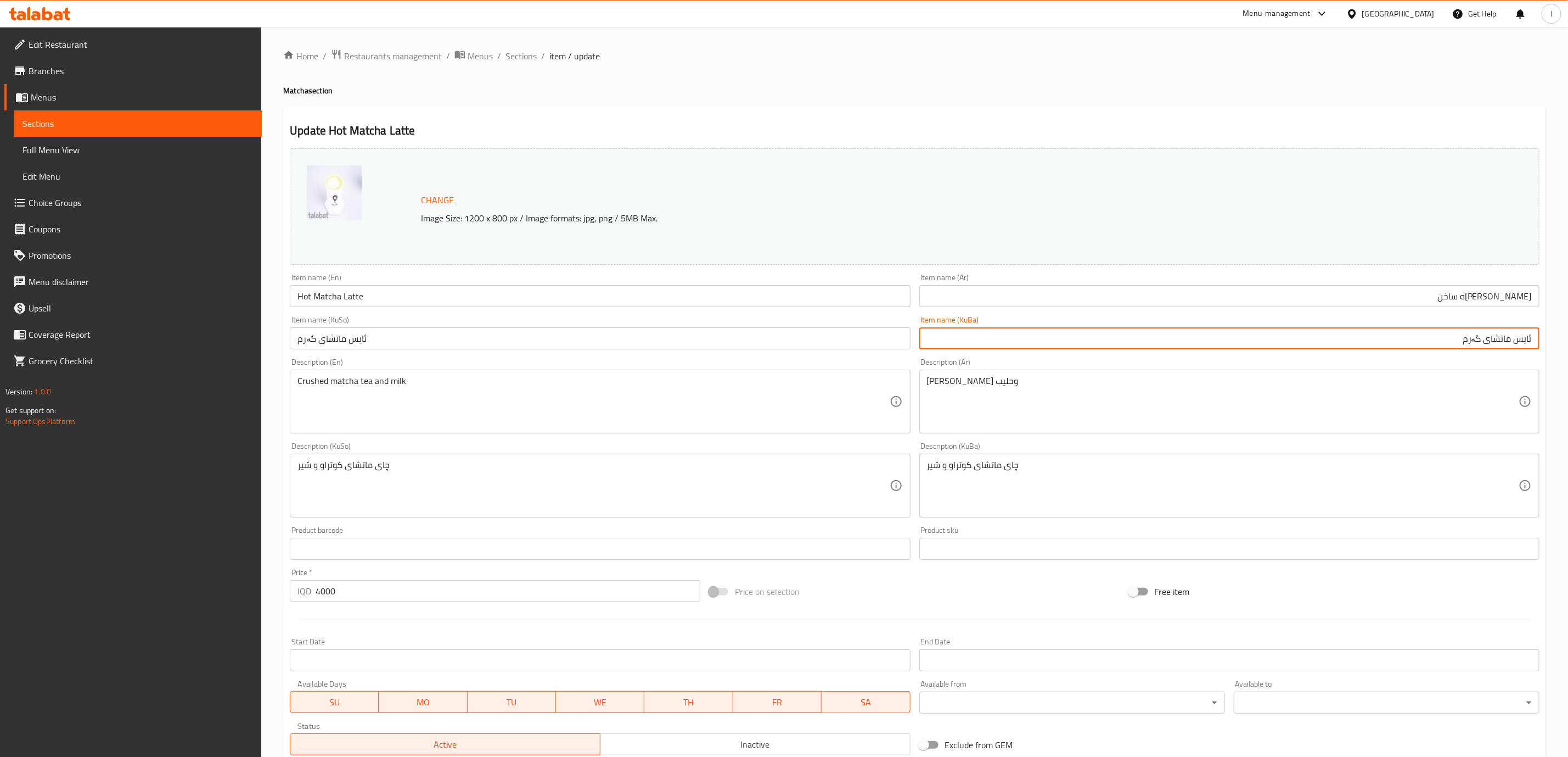
click at [1397, 335] on input "ئایس ماتشای گەرم" at bounding box center [1229, 338] width 620 height 22
click at [1397, 335] on input "text" at bounding box center [1229, 338] width 620 height 22
paste input "لاتێ ماتشا"
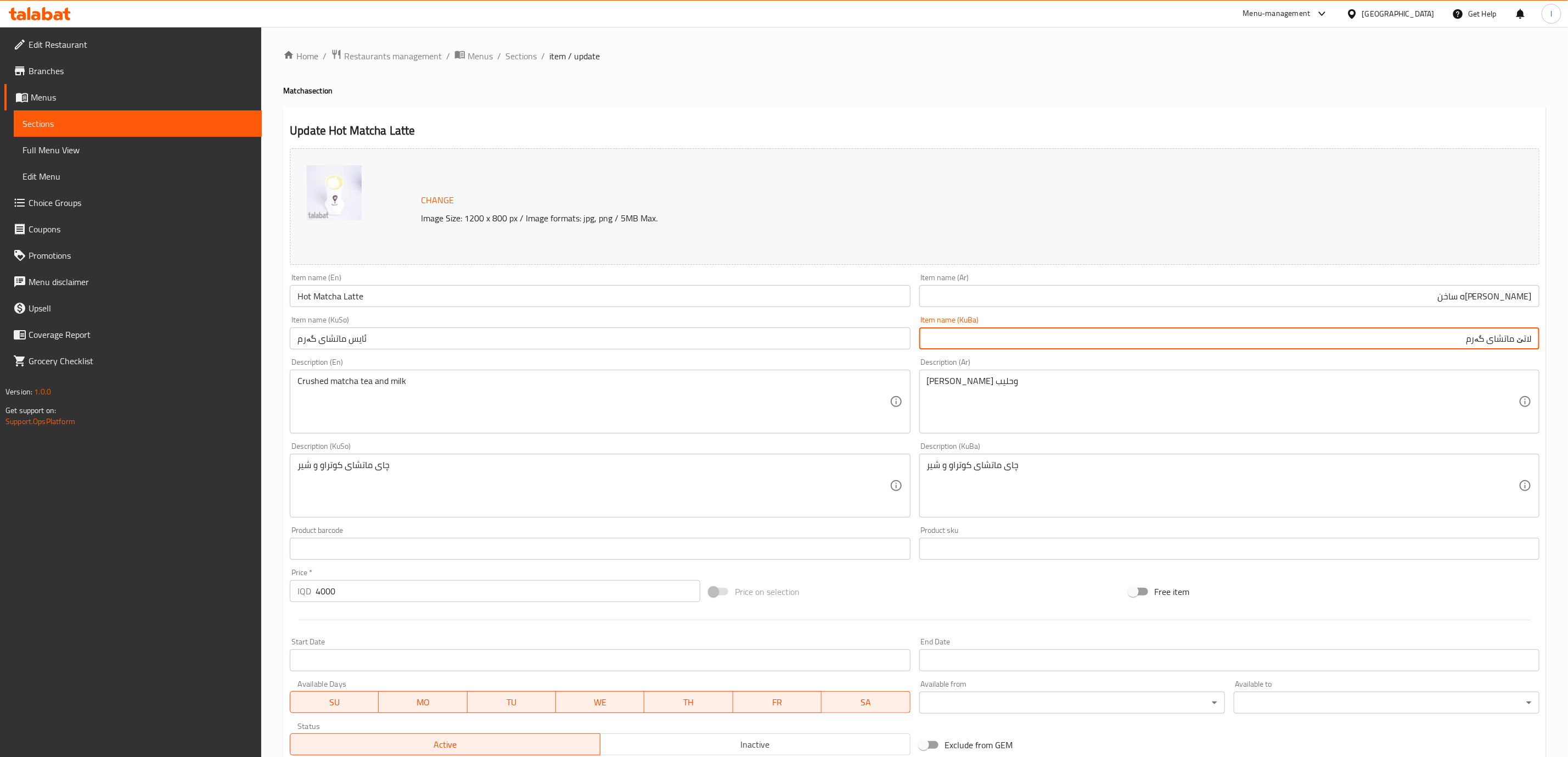
click at [1504, 335] on input "لاتێ ماتشای گەرم" at bounding box center [1229, 338] width 620 height 22
type input "لاتێ ماتشای گەرم"
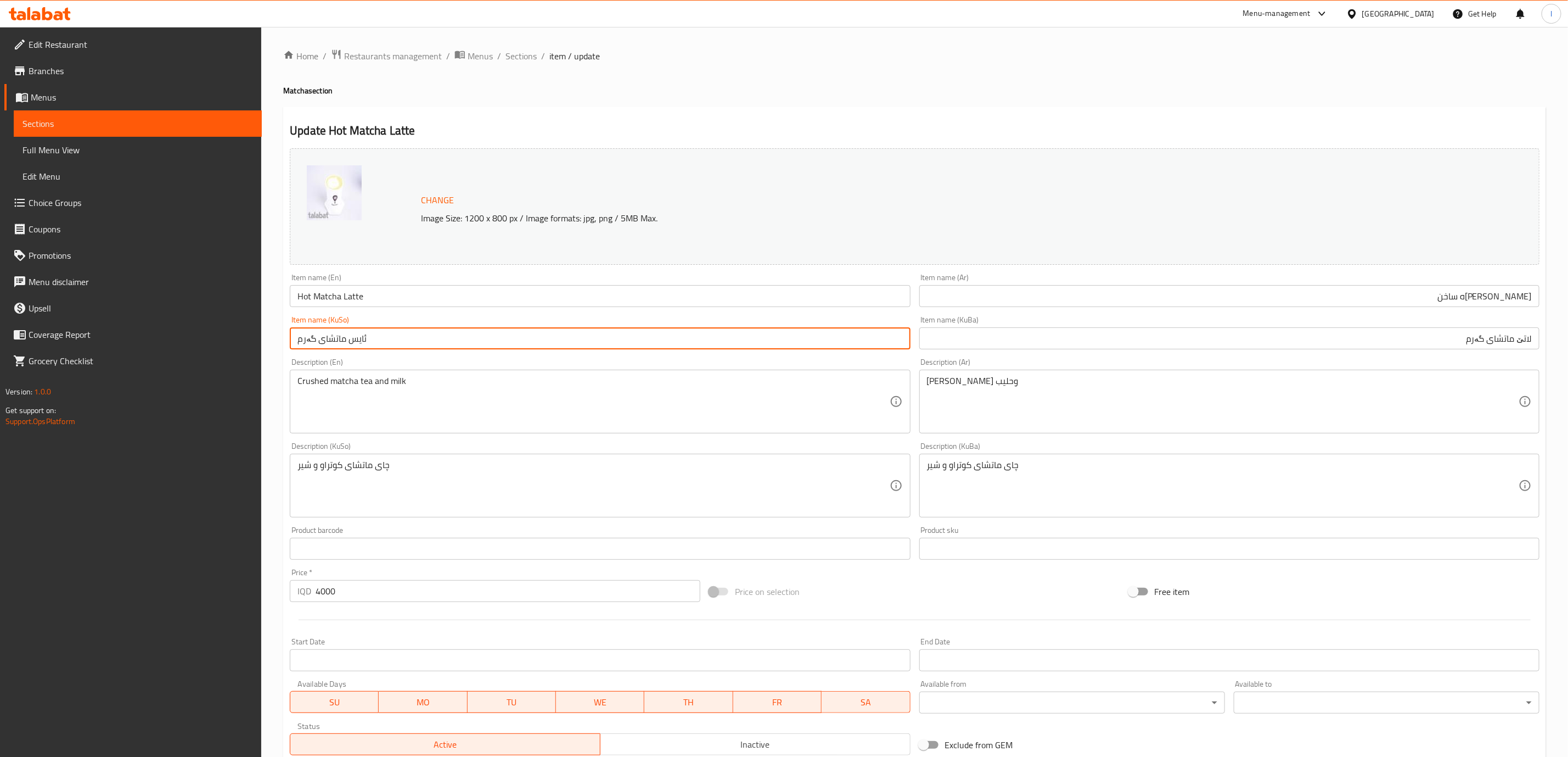
click at [819, 340] on input "ئایس ماتشای گەرم" at bounding box center [600, 338] width 620 height 22
paste input "لاتێ ماتشای گەرم"
type input "لاتێ ماتشای گەرم"
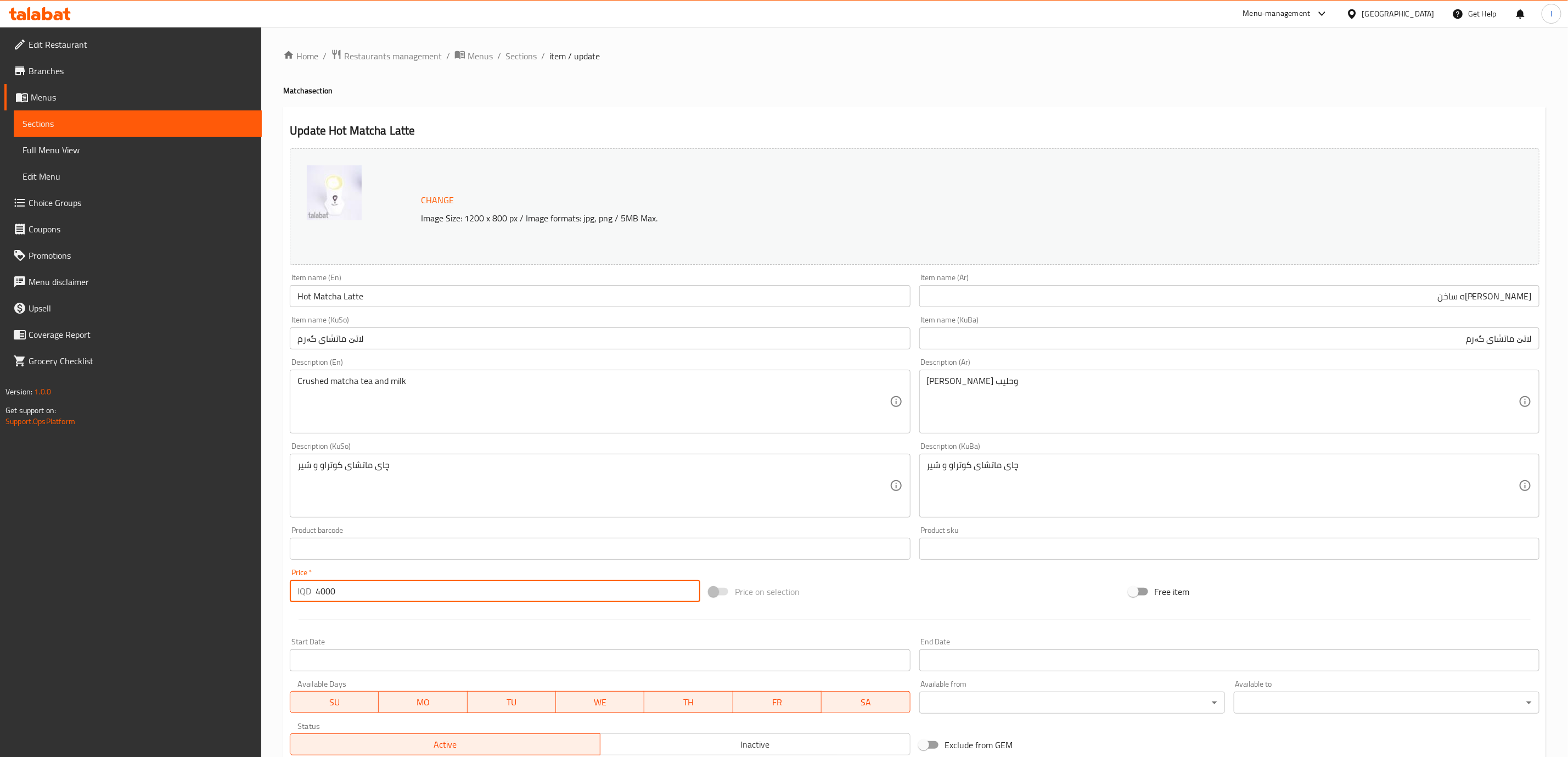
drag, startPoint x: 325, startPoint y: 592, endPoint x: 290, endPoint y: 589, distance: 35.1
click at [290, 589] on div "IQD 4000 Price *" at bounding box center [495, 591] width 411 height 22
click at [330, 582] on input "00" at bounding box center [508, 591] width 385 height 22
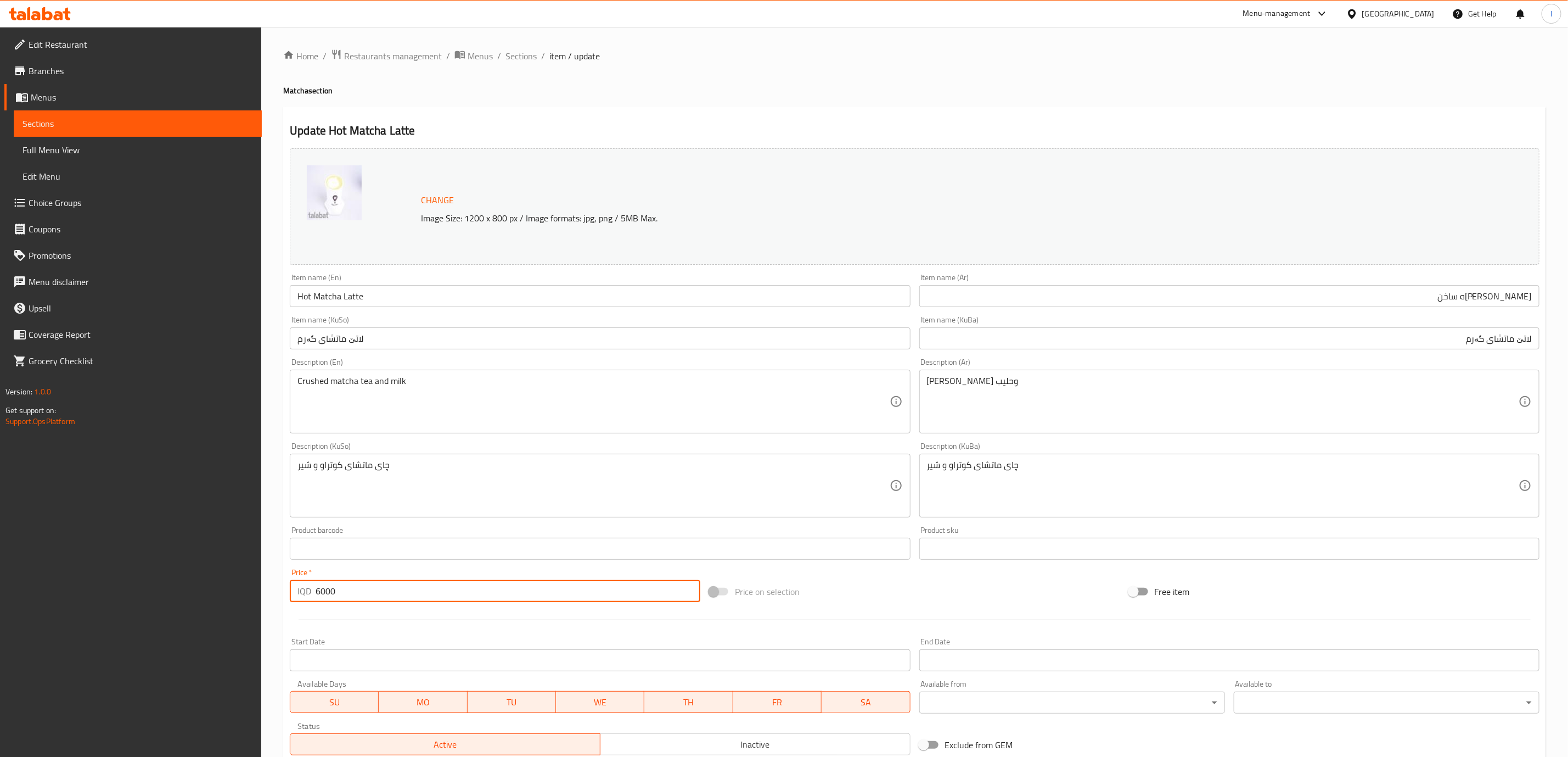
type input "6000"
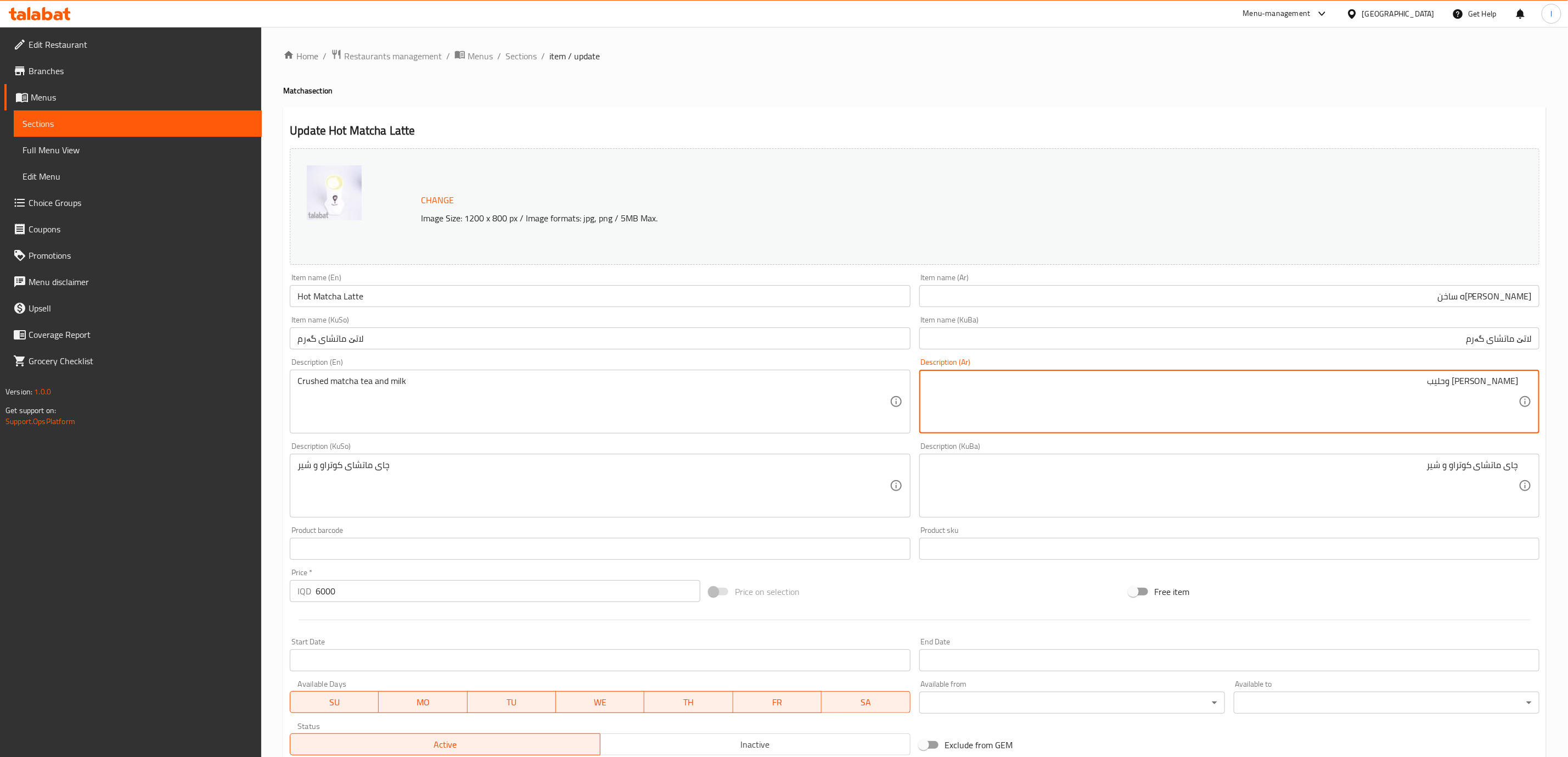
type textarea "[PERSON_NAME] وحليب"
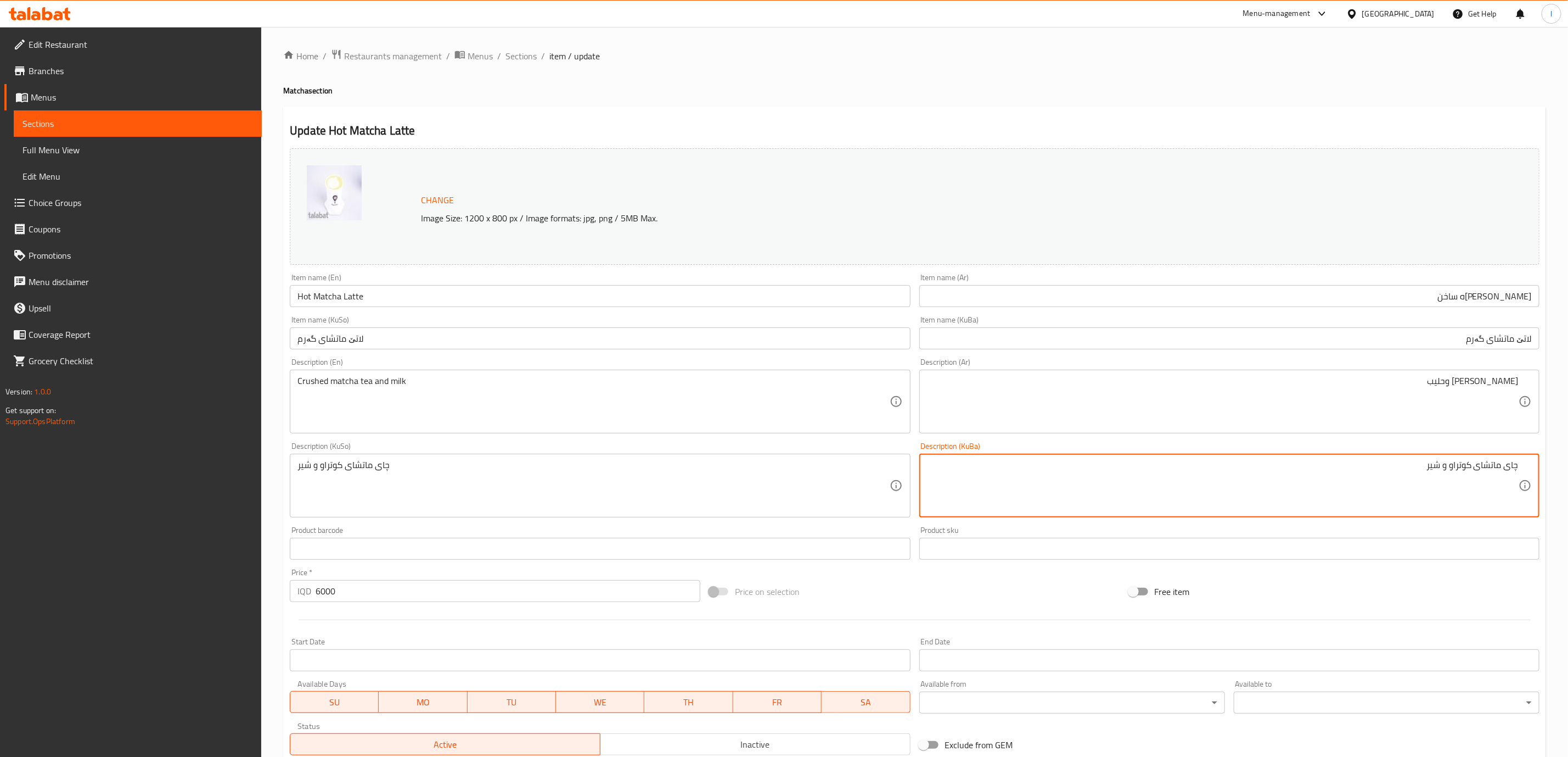
type textarea "چای ماتشای کوتراو و شیر"
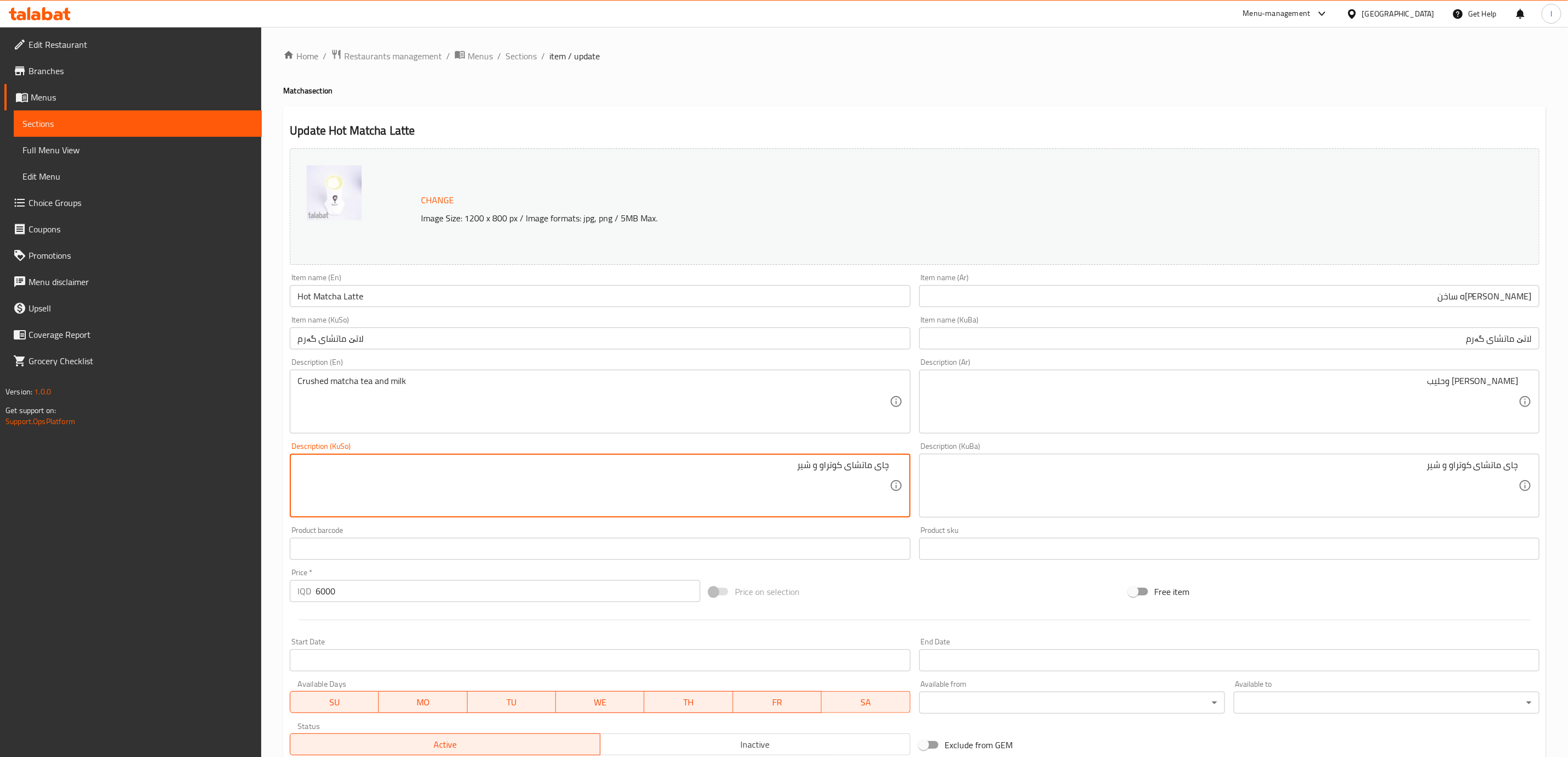
type textarea "چای ماتشای کوتراو و شیر"
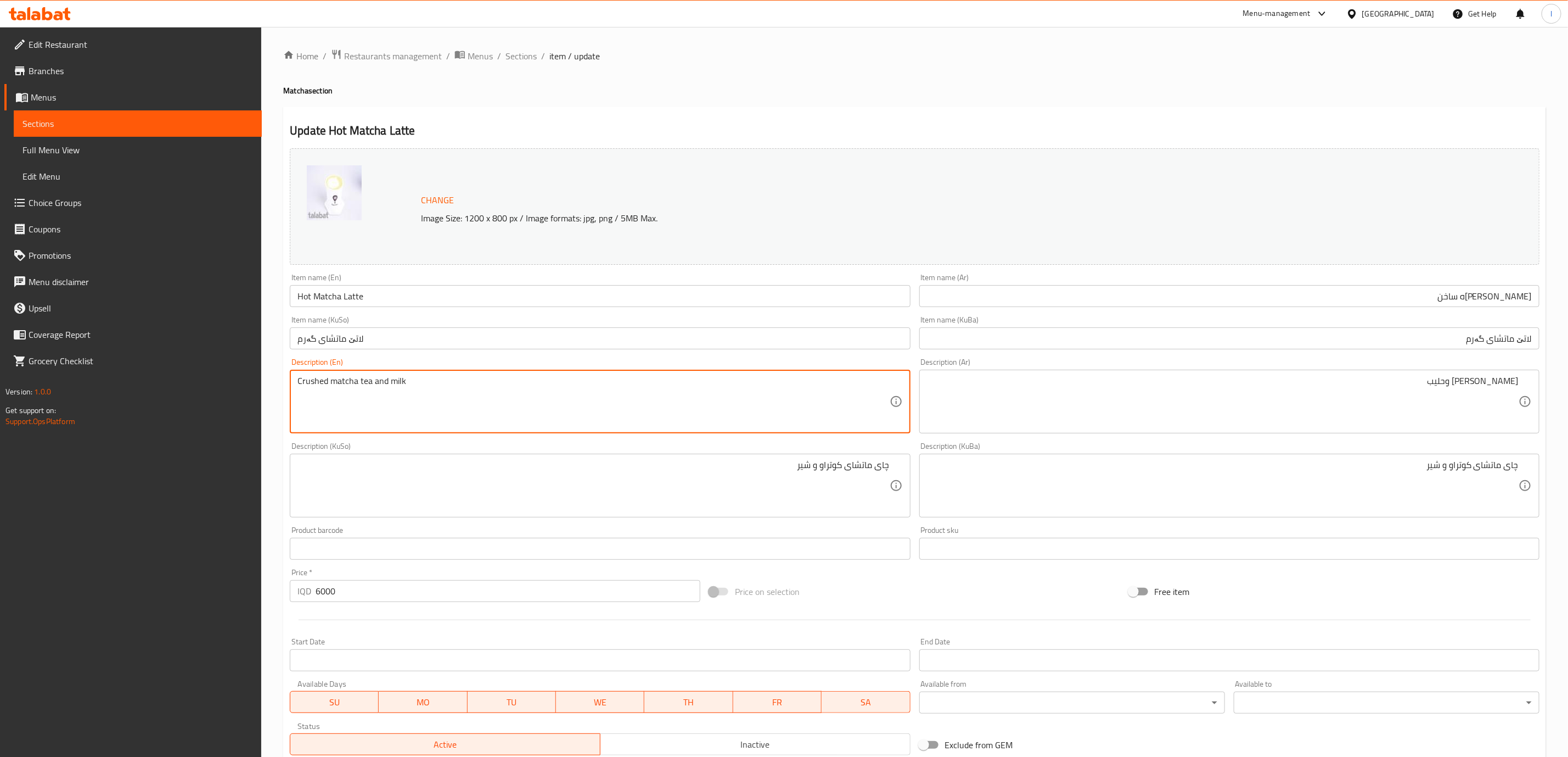
scroll to position [160, 0]
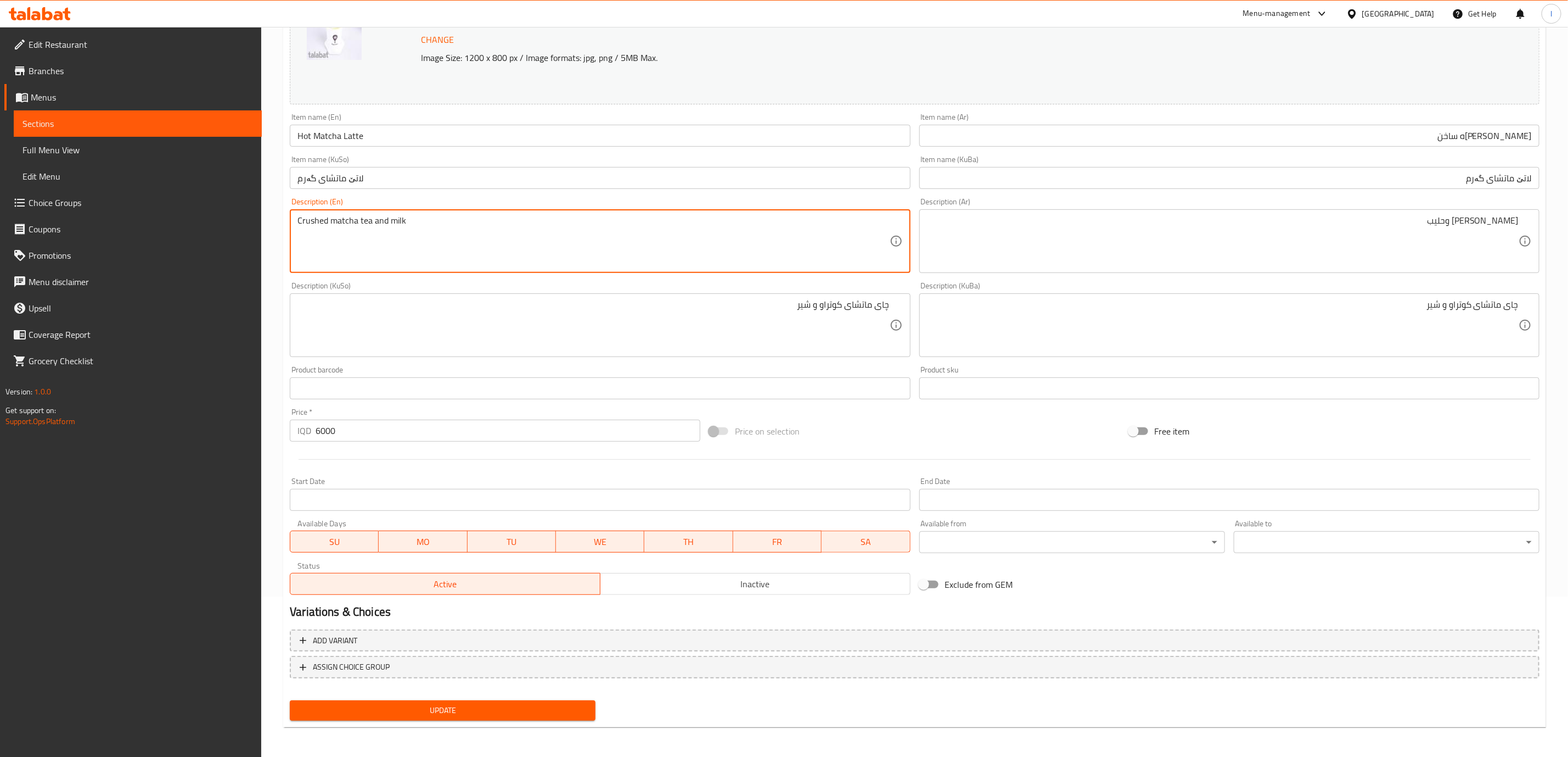
click at [550, 712] on span "Update" at bounding box center [443, 710] width 288 height 14
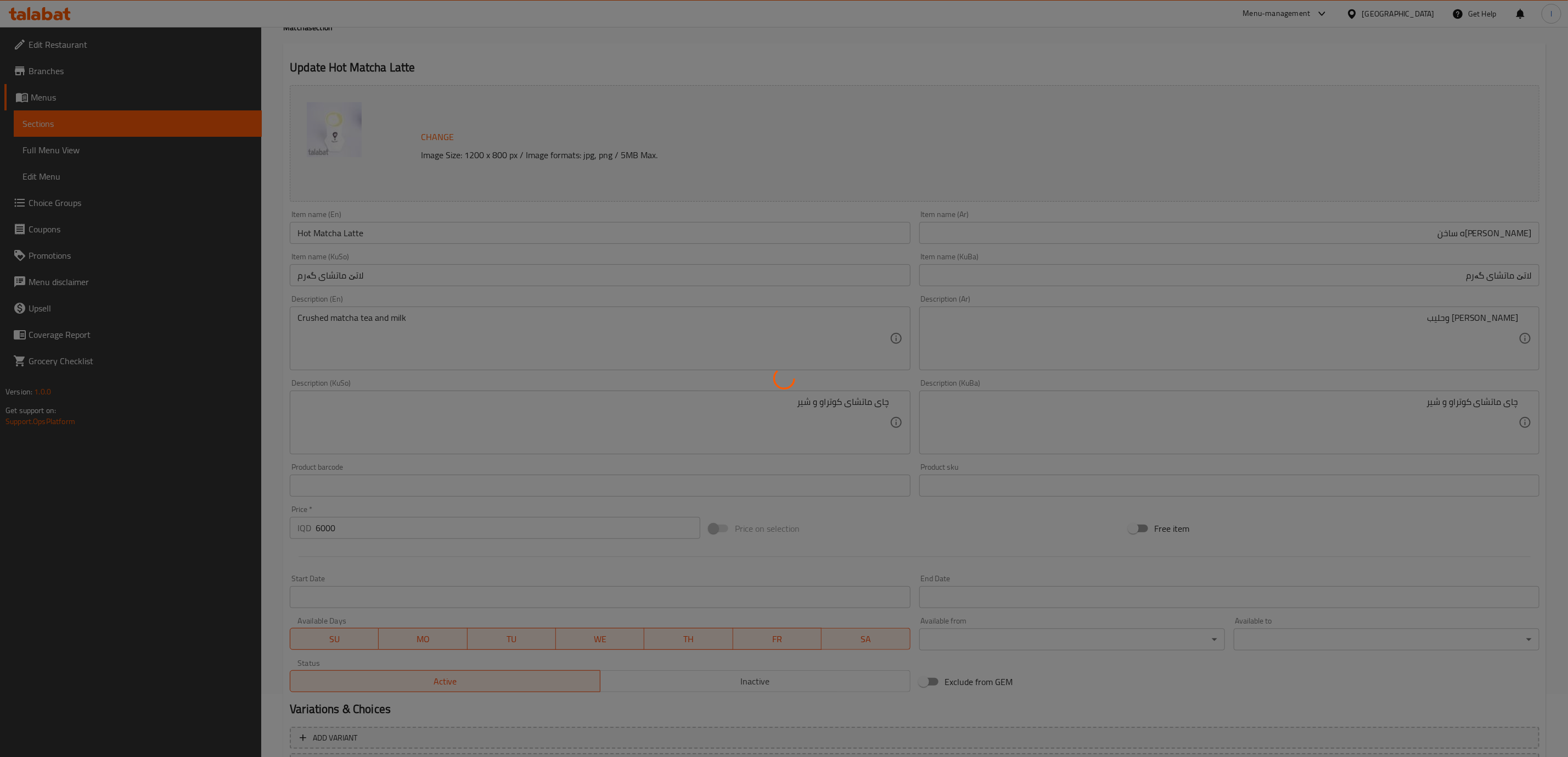
scroll to position [0, 0]
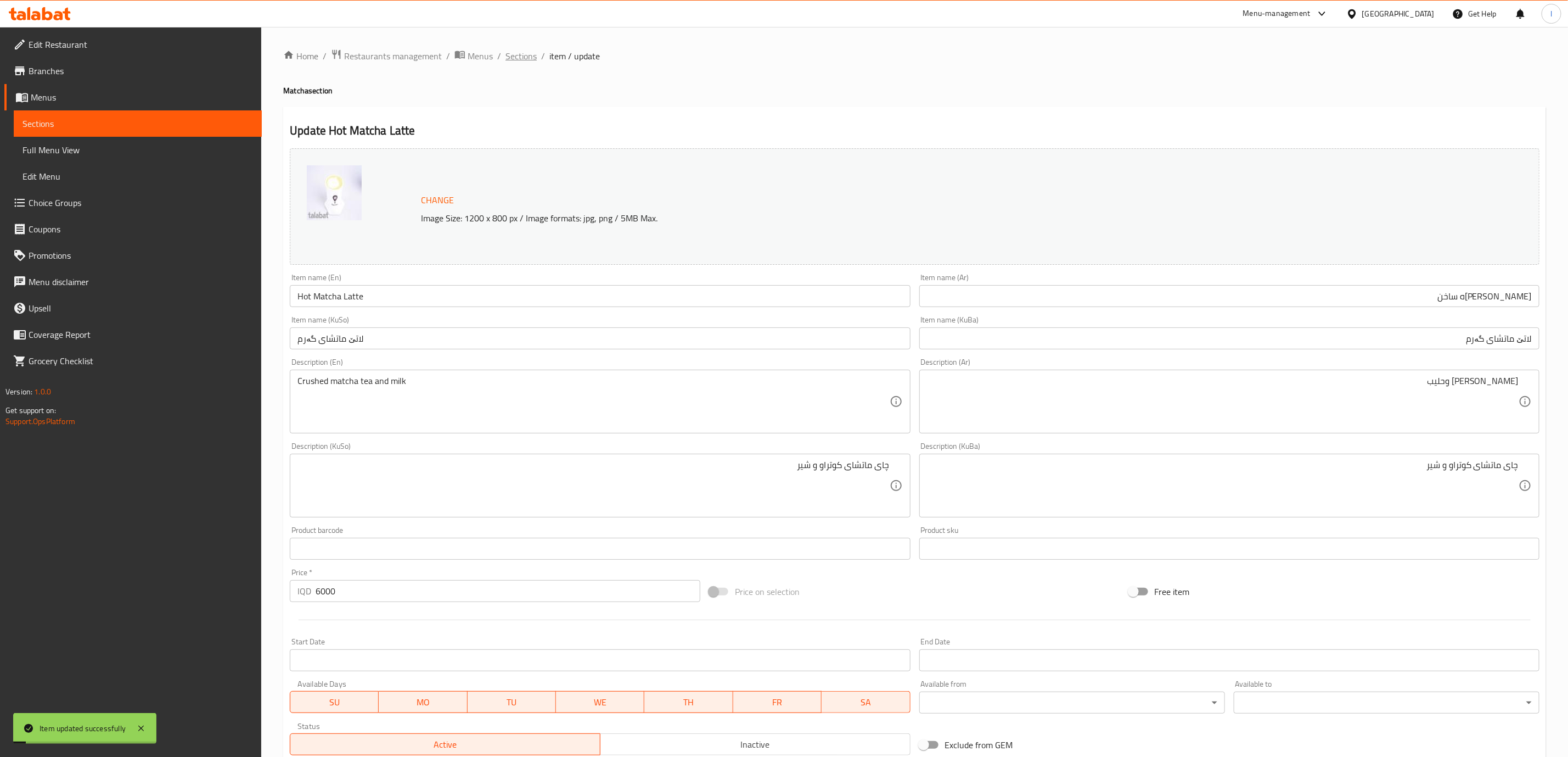
click at [527, 49] on span "Sections" at bounding box center [521, 55] width 31 height 13
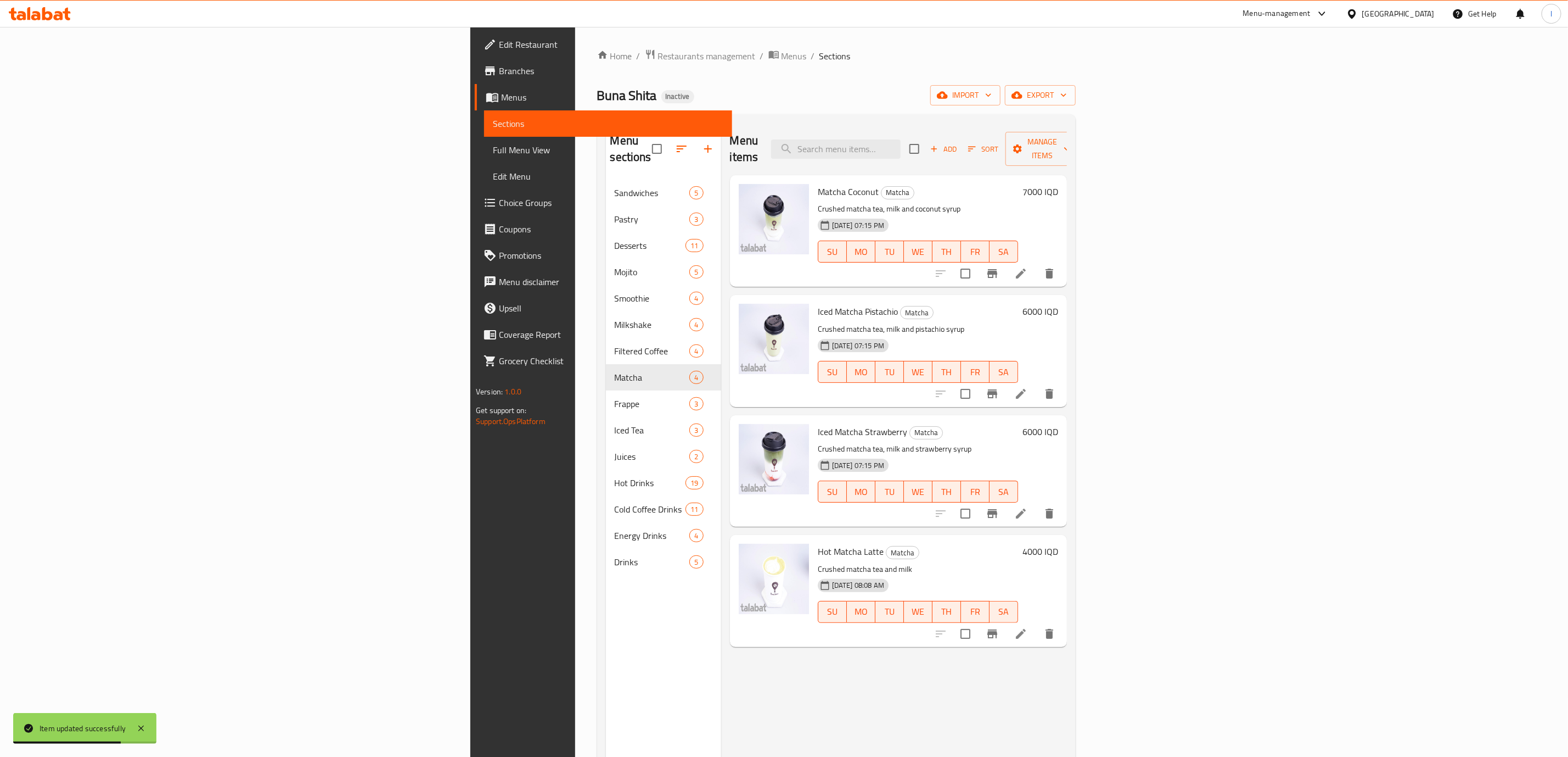
click at [818, 543] on span "Hot Matcha Latte" at bounding box center [851, 551] width 66 height 17
copy h6 "Hot Matcha Latte"
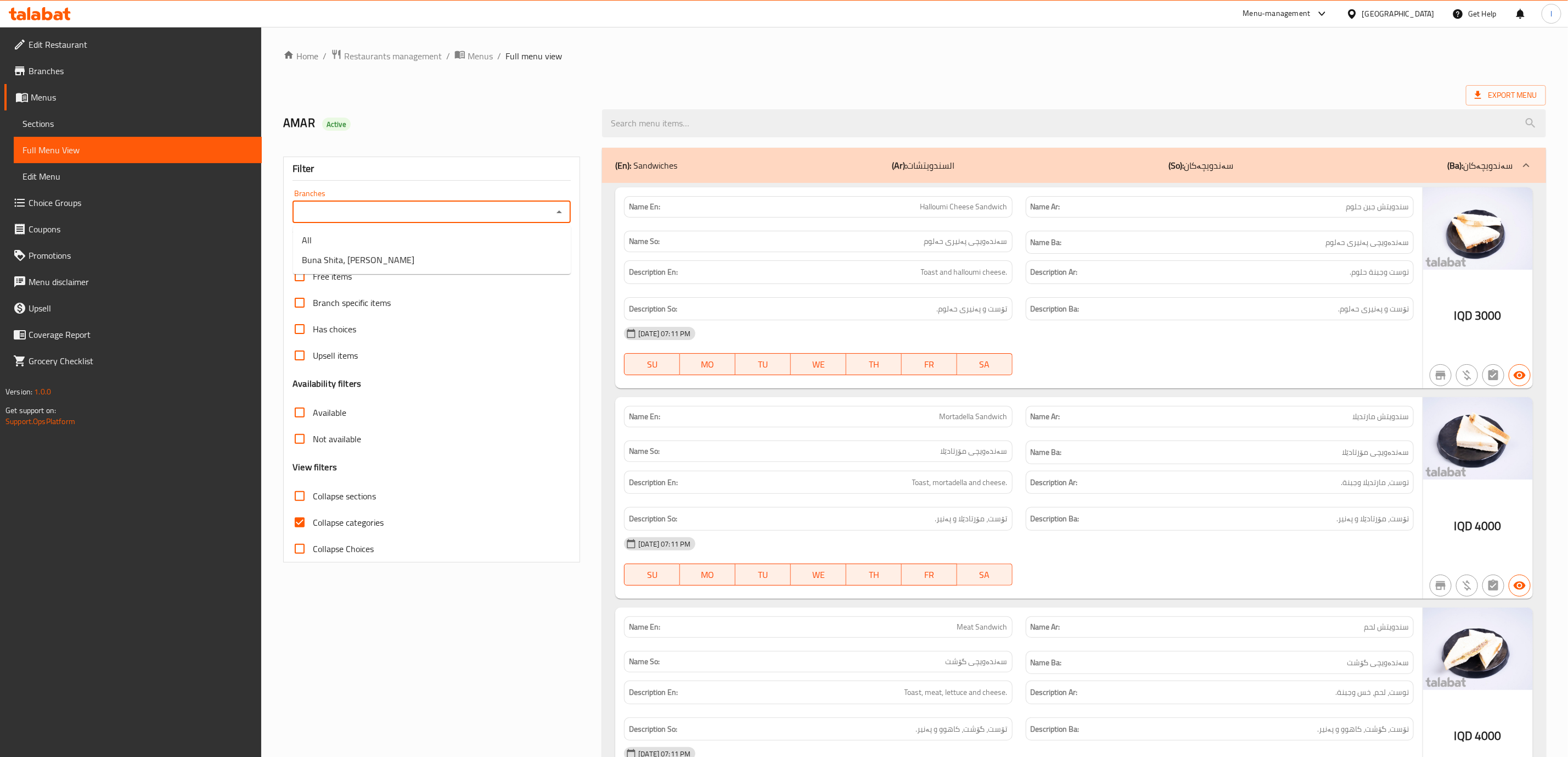
click at [538, 210] on input "Branches" at bounding box center [422, 212] width 253 height 15
click at [460, 250] on li "Buna Shita، [PERSON_NAME]" at bounding box center [432, 260] width 278 height 20
type input "Buna Shita، [PERSON_NAME]"
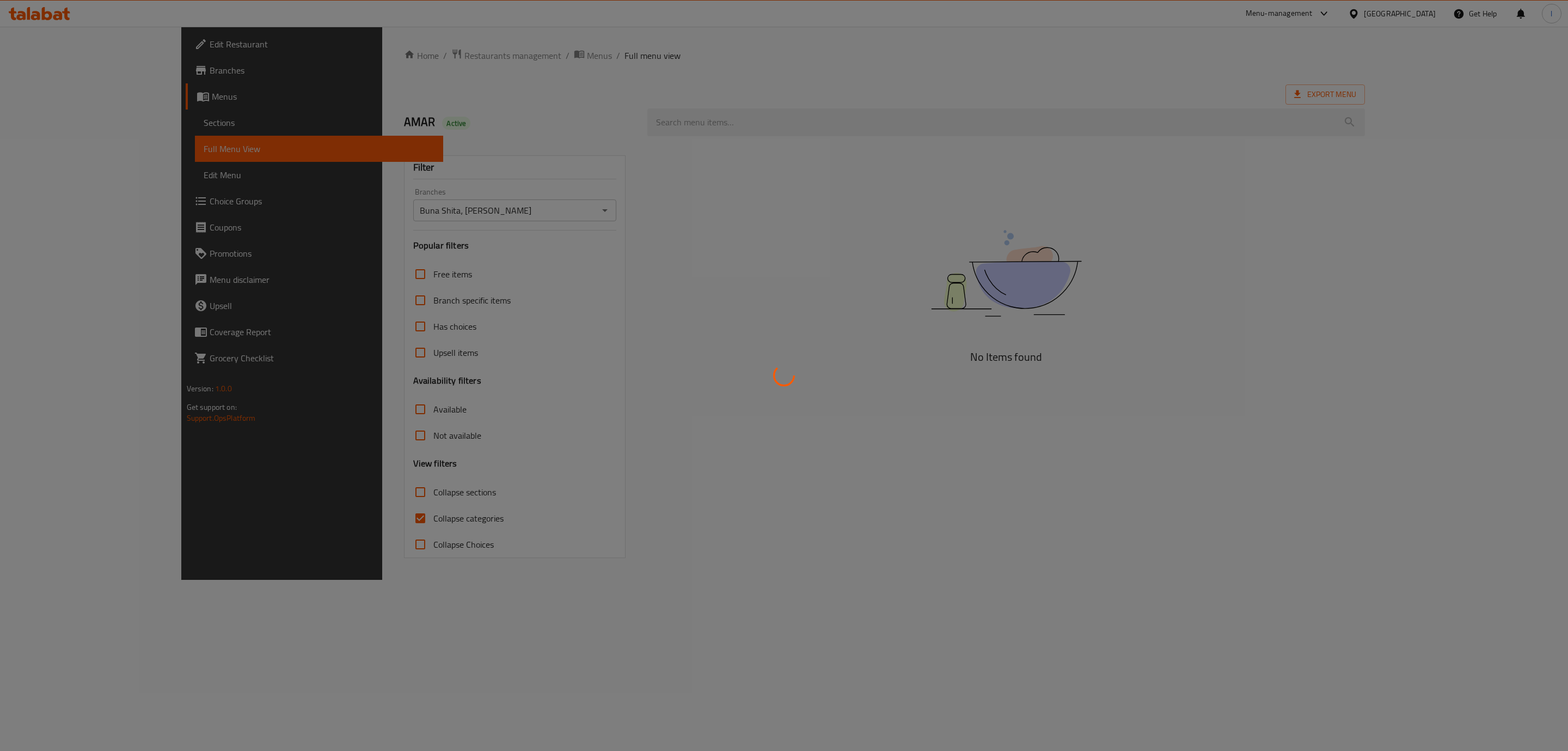
click at [359, 510] on div at bounding box center [784, 375] width 1568 height 751
click at [338, 513] on div at bounding box center [784, 375] width 1568 height 751
click at [322, 510] on div at bounding box center [784, 375] width 1568 height 751
click at [310, 519] on div at bounding box center [784, 375] width 1568 height 751
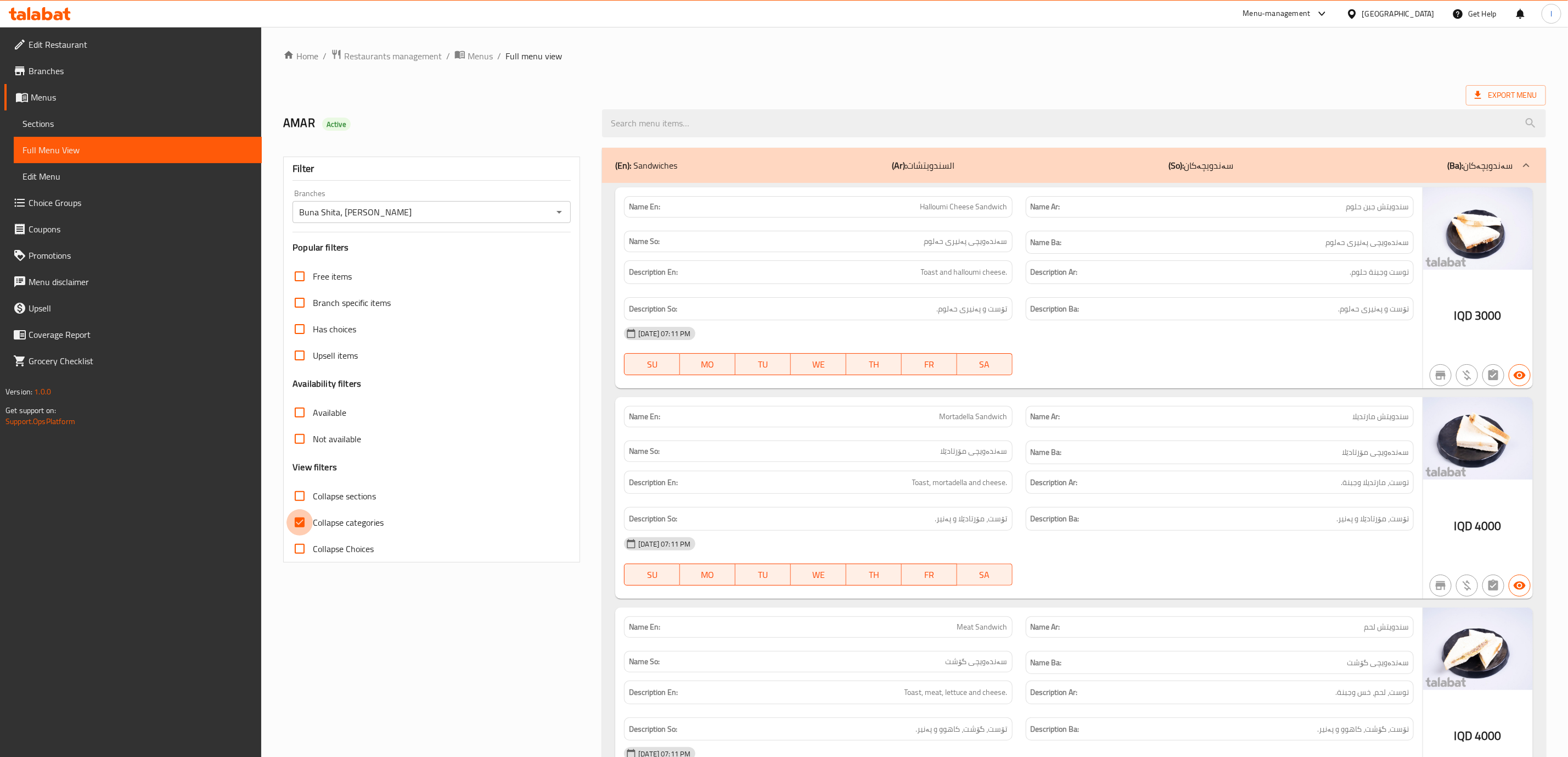
click at [299, 514] on input "Collapse categories" at bounding box center [299, 522] width 26 height 26
checkbox input "false"
click at [301, 495] on input "Collapse sections" at bounding box center [299, 495] width 26 height 26
checkbox input "true"
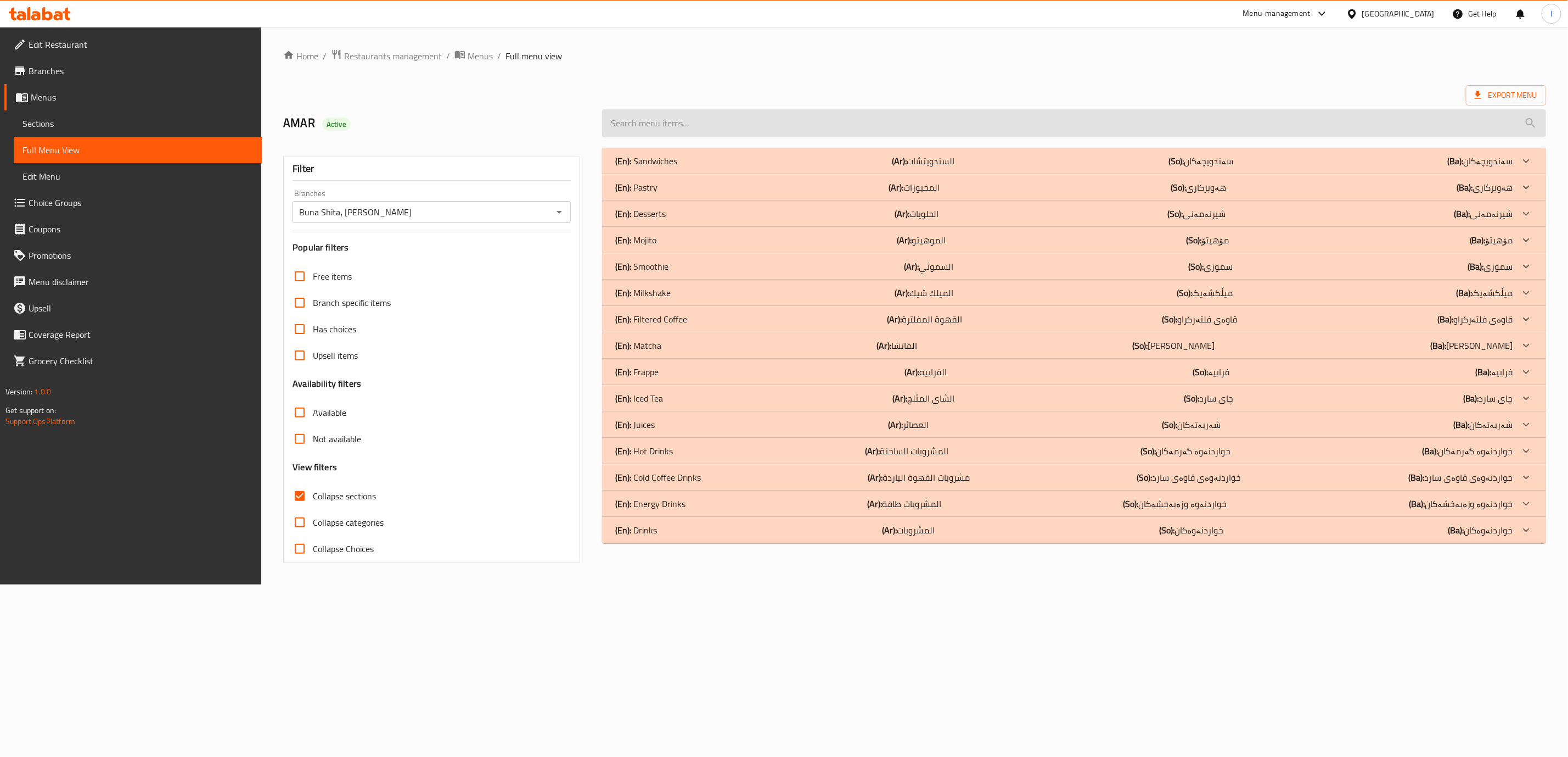
click at [902, 121] on input "search" at bounding box center [1074, 123] width 944 height 28
paste input "Hot Matcha Latte"
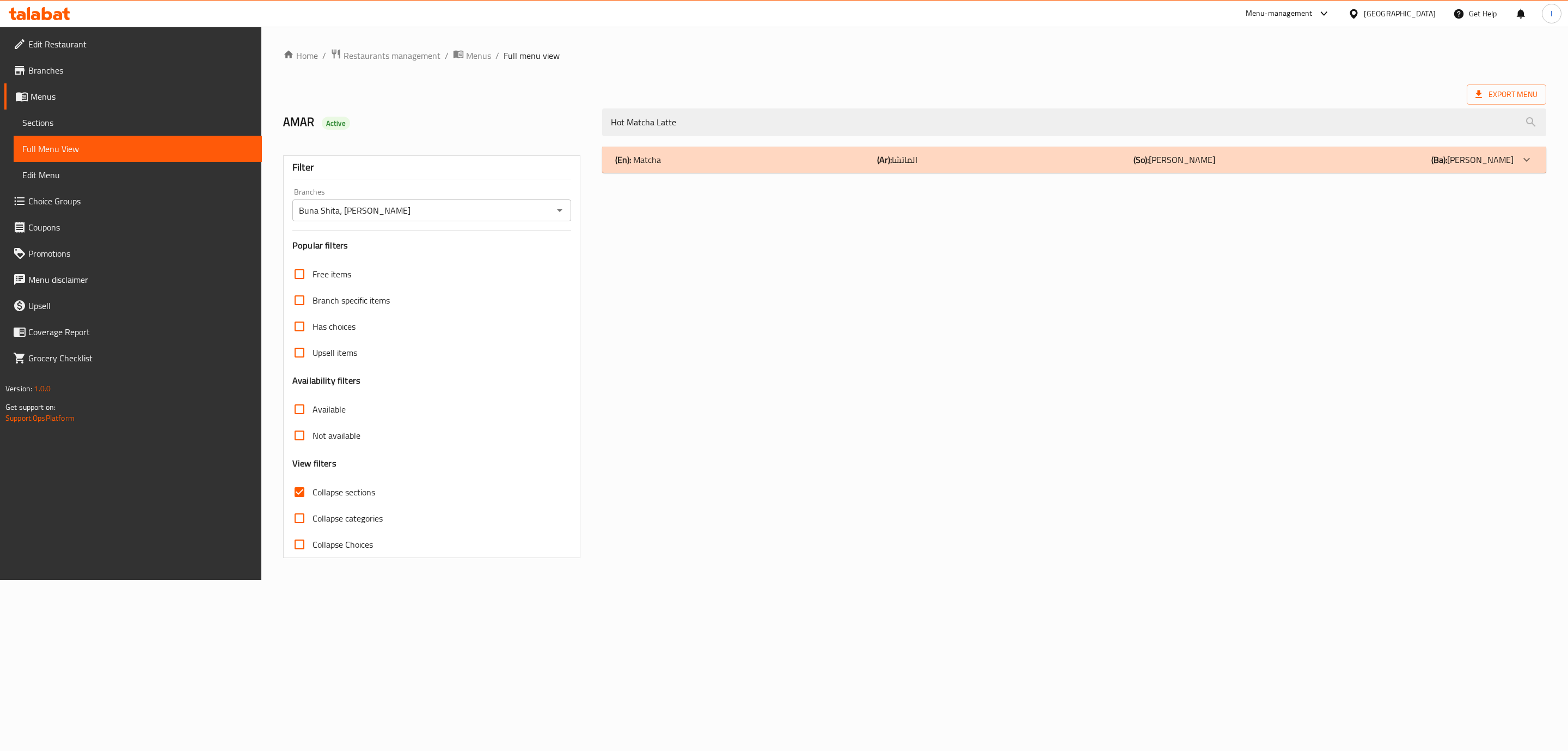
type input "Hot Matcha Latte"
click at [1059, 170] on div "(En): Matcha (Ar): الماتشا (So): [PERSON_NAME] (Ba): [PERSON_NAME]" at bounding box center [1074, 160] width 944 height 26
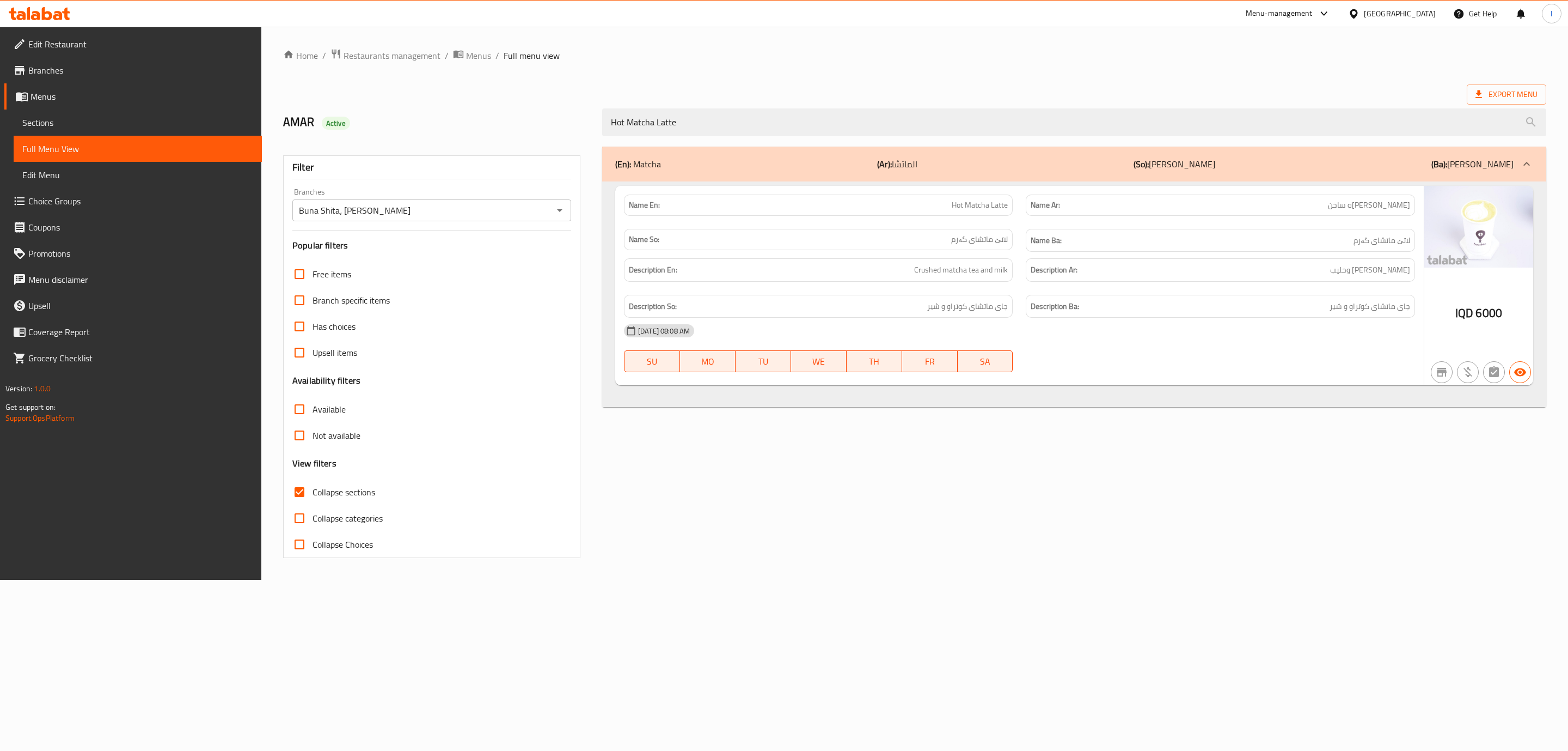
click at [965, 209] on span "Hot Matcha Latte" at bounding box center [979, 205] width 56 height 12
copy span "Hot Matcha Latte"
click at [868, 130] on input "Hot Matcha Latte" at bounding box center [1074, 122] width 944 height 28
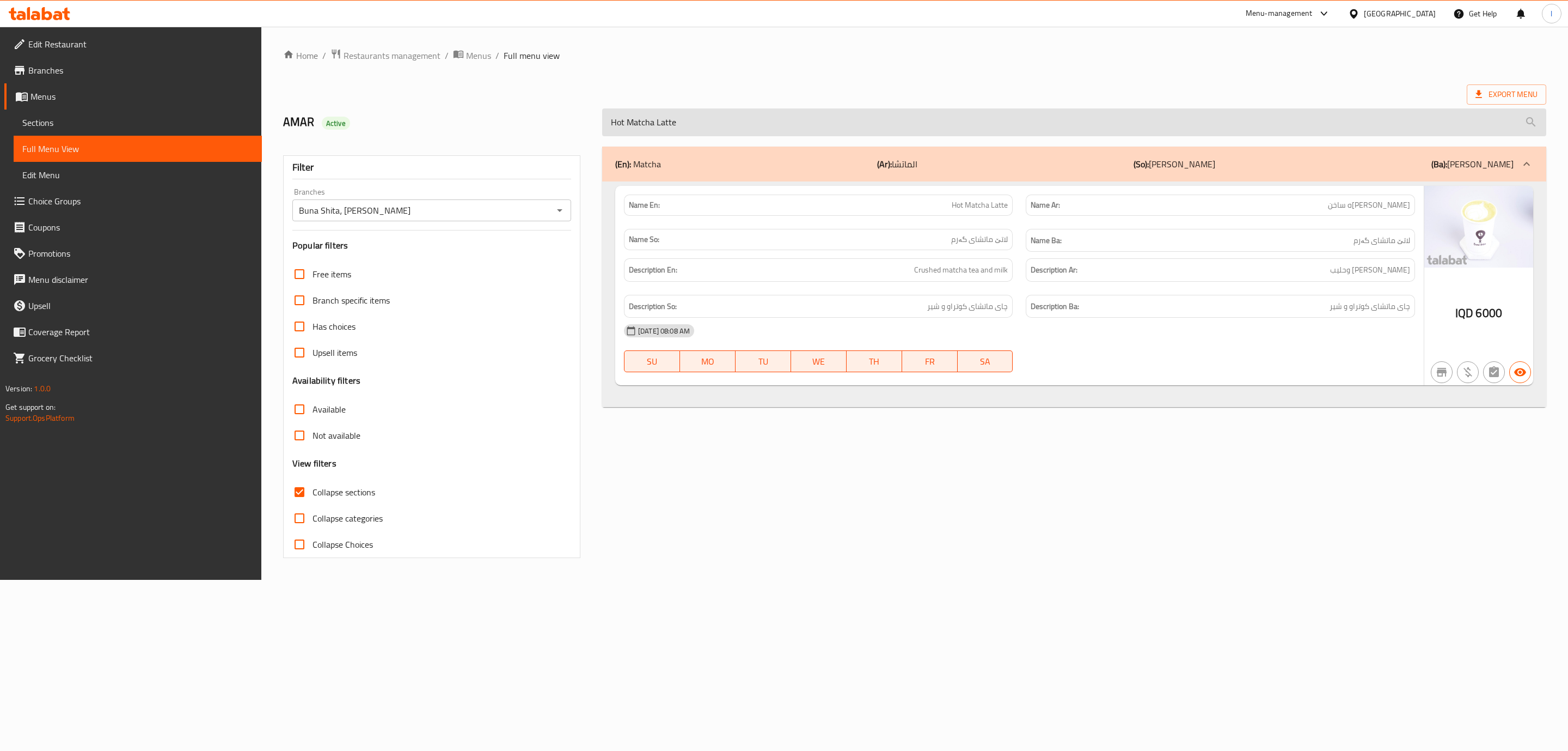
click at [868, 130] on input "Hot Matcha Latte" at bounding box center [1074, 122] width 944 height 28
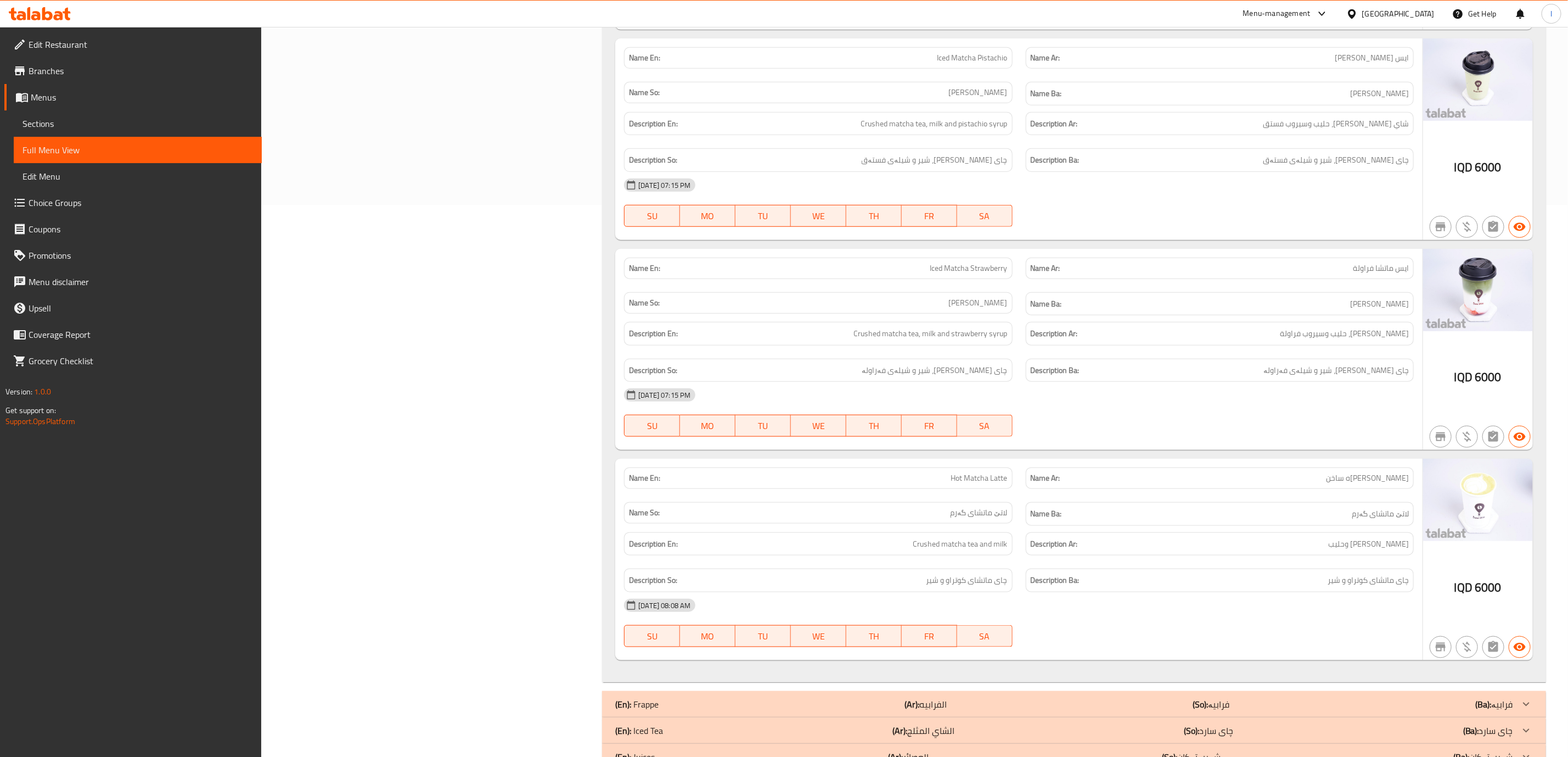
scroll to position [701, 0]
